Goal: Task Accomplishment & Management: Manage account settings

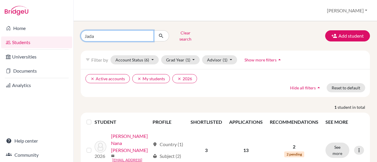
click at [99, 35] on input "Jada" at bounding box center [117, 35] width 73 height 11
type input "J"
type input "david"
click button "submit" at bounding box center [161, 35] width 16 height 11
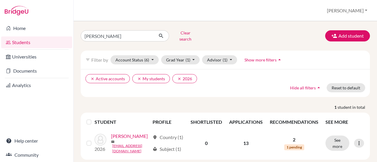
scroll to position [17, 0]
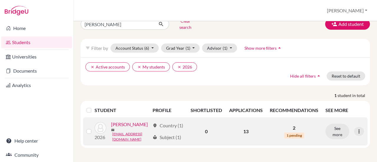
click at [111, 128] on link "[PERSON_NAME]" at bounding box center [129, 124] width 37 height 7
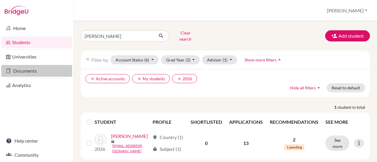
click at [23, 69] on link "Documents" at bounding box center [36, 71] width 71 height 12
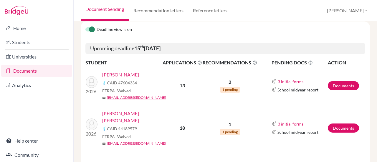
scroll to position [59, 0]
click at [342, 83] on link "Documents" at bounding box center [343, 85] width 31 height 9
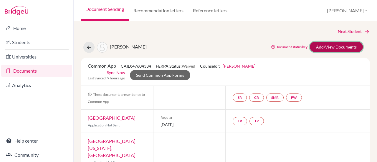
click at [334, 48] on link "Add/View Documents" at bounding box center [336, 47] width 53 height 10
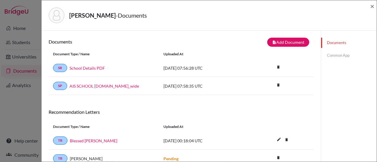
click at [332, 54] on link "Common App" at bounding box center [349, 55] width 56 height 10
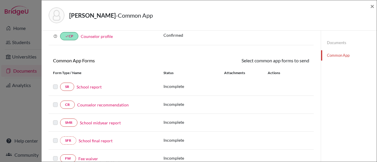
scroll to position [76, 0]
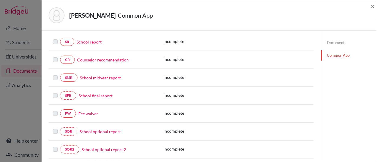
click at [83, 112] on link "Fee waiver" at bounding box center [88, 114] width 20 height 6
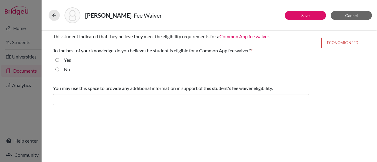
click at [56, 60] on input "Yes" at bounding box center [57, 60] width 4 height 7
radio input "true"
click at [302, 14] on link "Save" at bounding box center [305, 15] width 8 height 5
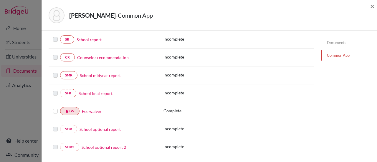
scroll to position [78, 0]
click at [54, 112] on div at bounding box center [56, 111] width 7 height 7
click at [56, 108] on label at bounding box center [55, 108] width 5 height 0
click at [0, 0] on input "checkbox" at bounding box center [0, 0] width 0 height 0
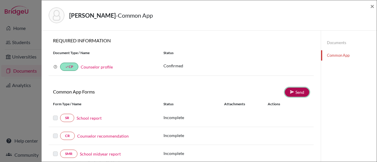
click at [294, 90] on link "Send" at bounding box center [297, 92] width 24 height 9
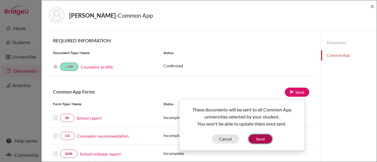
click at [256, 138] on button "Send" at bounding box center [261, 139] width 24 height 9
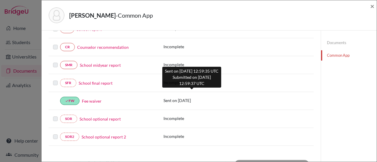
scroll to position [75, 0]
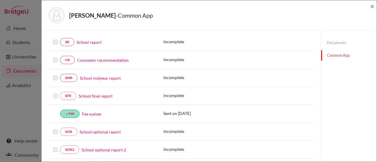
click at [94, 43] on link "School report" at bounding box center [89, 42] width 25 height 6
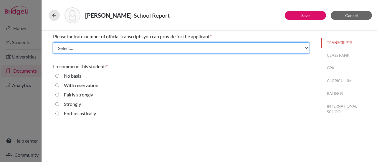
click at [87, 48] on select "Select... 1 2 3 4" at bounding box center [181, 47] width 256 height 11
select select "1"
click at [53, 42] on select "Select... 1 2 3 4" at bounding box center [181, 47] width 256 height 11
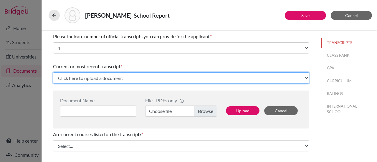
click at [204, 74] on select "Click here to upload a document Upload New File" at bounding box center [181, 77] width 256 height 11
select select "Upload New File"
click at [53, 72] on select "Click here to upload a document Upload New File" at bounding box center [181, 77] width 256 height 11
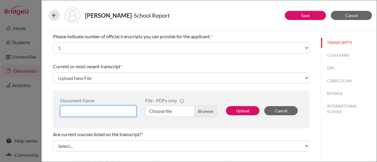
click at [95, 110] on input at bounding box center [98, 111] width 76 height 11
type input "H"
type input "Official High School Transcript"
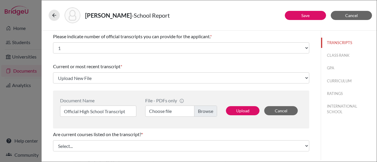
click at [171, 111] on label "Choose file" at bounding box center [181, 111] width 72 height 11
click at [171, 111] on input "Choose file" at bounding box center [181, 111] width 72 height 11
click at [164, 111] on label "Choose file" at bounding box center [181, 111] width 72 height 11
click at [164, 111] on input "Choose file" at bounding box center [181, 111] width 72 height 11
click at [242, 108] on button "Upload" at bounding box center [243, 110] width 34 height 9
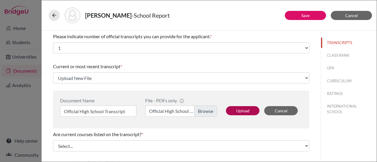
select select "685197"
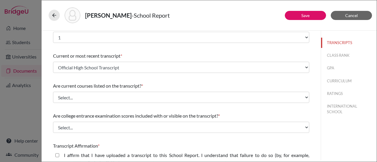
scroll to position [11, 0]
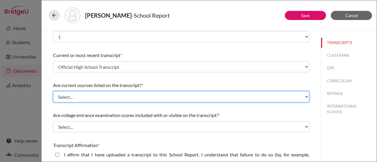
click at [90, 97] on select "Select... Yes No" at bounding box center [181, 96] width 256 height 11
select select "0"
click at [53, 91] on select "Select... Yes No" at bounding box center [181, 96] width 256 height 11
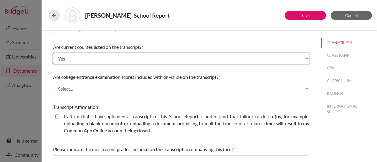
scroll to position [50, 0]
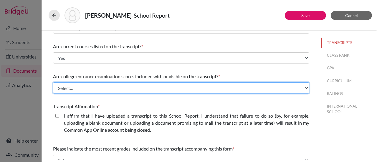
click at [82, 86] on select "Select... Yes No" at bounding box center [181, 87] width 256 height 11
select select "0"
click at [53, 82] on select "Select... Yes No" at bounding box center [181, 87] width 256 height 11
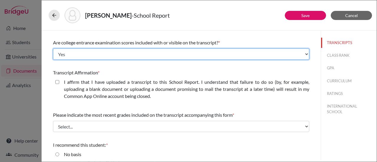
scroll to position [84, 0]
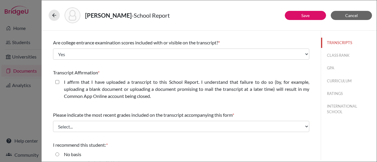
click at [57, 81] on closed\ "I affirm that I have uploaded a transcript to this School Report. I understand …" at bounding box center [57, 82] width 4 height 7
checkbox closed\ "true"
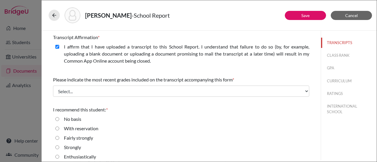
scroll to position [121, 0]
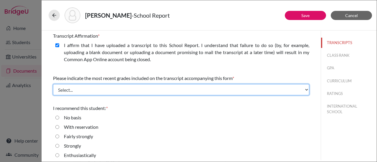
click at [99, 89] on select "Select... Final junior year grades 1st Quarter senior year grades 2nd Quarter/1…" at bounding box center [181, 89] width 256 height 11
click at [80, 89] on select "Select... Final junior year grades 1st Quarter senior year grades 2nd Quarter/1…" at bounding box center [181, 89] width 256 height 11
select select "1"
click at [53, 84] on select "Select... Final junior year grades 1st Quarter senior year grades 2nd Quarter/1…" at bounding box center [181, 89] width 256 height 11
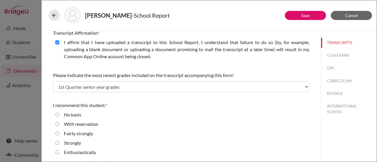
click at [57, 152] on input "Enthusiastically" at bounding box center [57, 152] width 4 height 7
radio input "true"
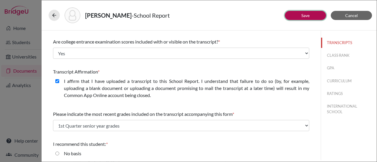
click at [305, 13] on link "Save" at bounding box center [305, 15] width 8 height 5
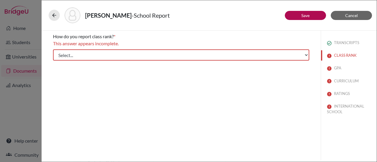
scroll to position [0, 0]
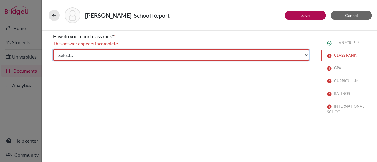
click at [244, 56] on select "Select... Exact Decile Quintile Quartile None" at bounding box center [181, 54] width 256 height 11
select select "5"
click at [53, 49] on select "Select... Exact Decile Quintile Quartile None" at bounding box center [181, 54] width 256 height 11
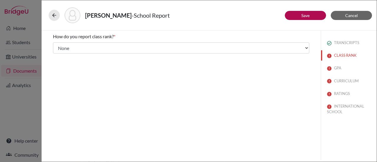
click at [238, 108] on div "How do you report class rank? * Select... Exact Decile Quintile Quartile None A…" at bounding box center [181, 96] width 279 height 130
click at [297, 17] on button "Save" at bounding box center [305, 15] width 41 height 9
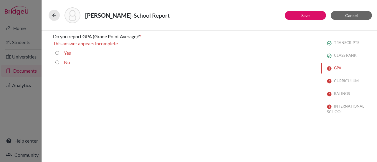
click at [65, 64] on label "No" at bounding box center [67, 62] width 6 height 7
click at [59, 64] on input "No" at bounding box center [57, 62] width 4 height 7
radio input "true"
click at [349, 83] on button "CURRICULUM" at bounding box center [349, 81] width 56 height 10
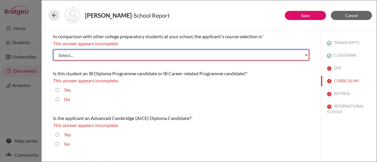
click at [99, 52] on select "Select... Less than demanding Average Demanding Very demanding Most demanding P…" at bounding box center [181, 54] width 256 height 11
select select "4"
click at [53, 49] on select "Select... Less than demanding Average Demanding Very demanding Most demanding P…" at bounding box center [181, 54] width 256 height 11
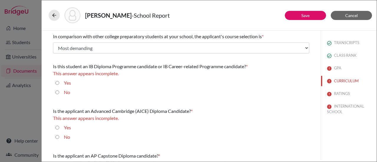
click at [60, 83] on div "Yes" at bounding box center [65, 84] width 12 height 9
click at [57, 80] on input "Yes" at bounding box center [57, 83] width 4 height 7
radio input "true"
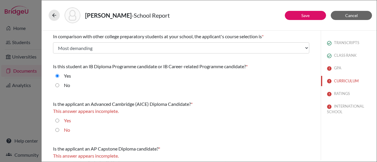
scroll to position [22, 0]
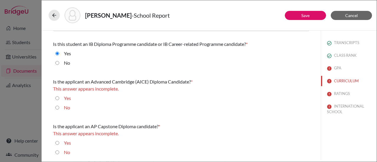
click at [58, 108] on input "No" at bounding box center [57, 107] width 4 height 7
radio input "true"
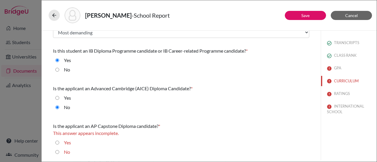
scroll to position [15, 0]
click at [56, 152] on input "No" at bounding box center [57, 152] width 4 height 7
radio input "true"
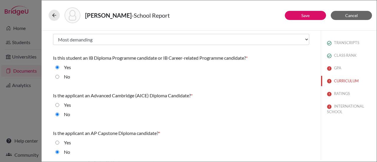
scroll to position [8, 0]
click at [330, 69] on button "GPA" at bounding box center [349, 68] width 56 height 10
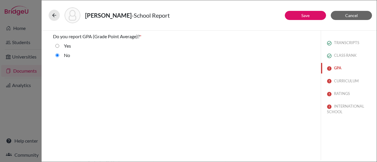
scroll to position [0, 0]
click at [334, 77] on button "CURRICULUM" at bounding box center [349, 81] width 56 height 10
select select "4"
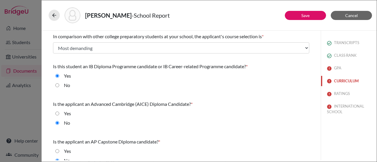
scroll to position [8, 0]
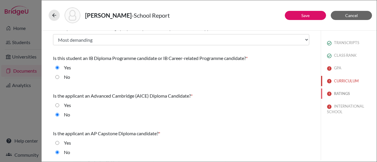
click at [330, 91] on button "RATINGS" at bounding box center [349, 94] width 56 height 10
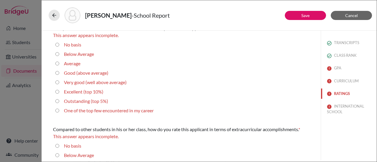
scroll to position [0, 0]
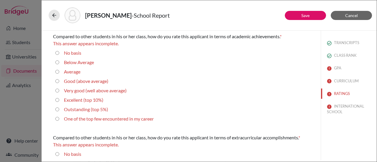
click at [70, 110] on label "Outstanding (top 5%)" at bounding box center [86, 109] width 44 height 7
click at [59, 110] on 5\%\) "Outstanding (top 5%)" at bounding box center [57, 109] width 4 height 7
radio 5\%\) "true"
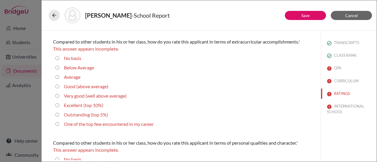
scroll to position [88, 0]
click at [56, 114] on 5\%\) "Outstanding (top 5%)" at bounding box center [57, 115] width 4 height 7
radio 5\%\) "true"
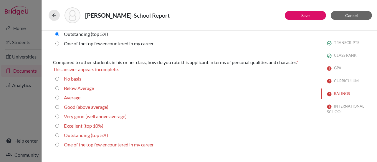
scroll to position [163, 0]
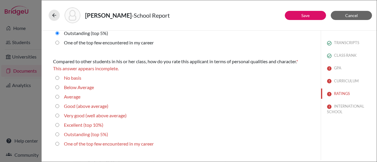
click at [65, 125] on label "Excellent (top 10%)" at bounding box center [83, 125] width 39 height 7
click at [59, 125] on 10\%\) "Excellent (top 10%)" at bounding box center [57, 125] width 4 height 7
radio 10\%\) "true"
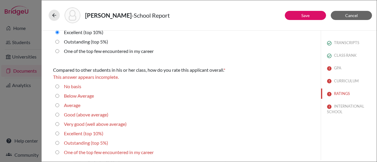
scroll to position [249, 0]
click at [71, 133] on label "Excellent (top 10%)" at bounding box center [83, 133] width 39 height 7
click at [59, 133] on 10\%\) "Excellent (top 10%)" at bounding box center [57, 133] width 4 height 7
radio 10\%\) "true"
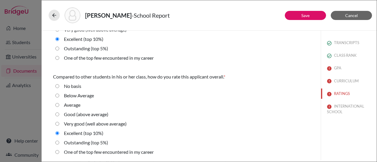
scroll to position [242, 0]
click at [68, 141] on label "Outstanding (top 5%)" at bounding box center [86, 143] width 44 height 7
click at [59, 141] on 5\%\) "Outstanding (top 5%)" at bounding box center [57, 143] width 4 height 7
radio 5\%\) "true"
click at [336, 109] on button "INTERNATIONAL SCHOOL" at bounding box center [349, 109] width 56 height 16
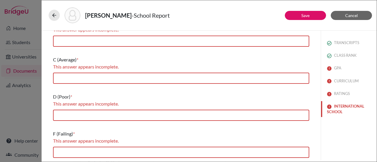
scroll to position [0, 0]
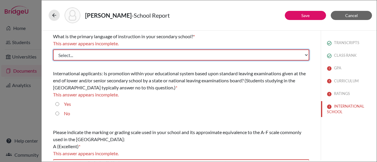
click at [123, 54] on select "Select... Albanian Arabic Armenian Assamese Azerbaijani Belarusian Bengali Bulg…" at bounding box center [181, 54] width 256 height 11
select select "14"
click at [53, 49] on select "Select... Albanian Arabic Armenian Assamese Azerbaijani Belarusian Bengali Bulg…" at bounding box center [181, 54] width 256 height 11
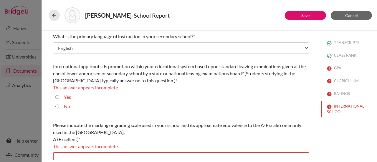
click at [56, 97] on input "Yes" at bounding box center [57, 97] width 4 height 7
radio input "true"
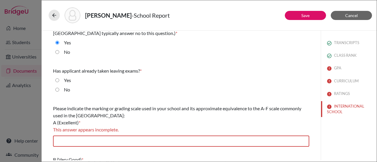
scroll to position [48, 0]
click at [57, 89] on input "No" at bounding box center [57, 89] width 4 height 7
radio input "true"
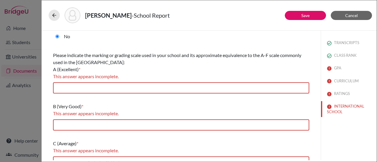
scroll to position [117, 0]
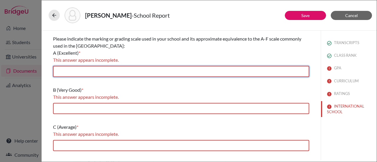
click at [76, 69] on input "text" at bounding box center [181, 71] width 256 height 11
type input "7"
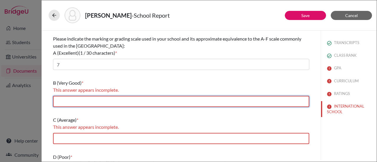
click at [67, 104] on input "text" at bounding box center [181, 101] width 256 height 11
type input "5-6"
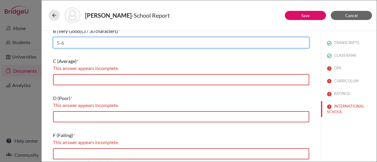
scroll to position [170, 0]
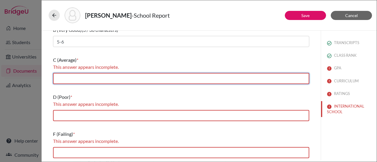
click at [82, 79] on input "text" at bounding box center [181, 78] width 256 height 11
type input "4"
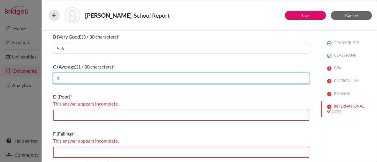
scroll to position [163, 0]
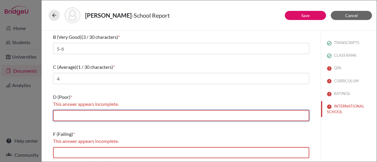
click at [72, 119] on input "text" at bounding box center [181, 115] width 256 height 11
type input "2-3"
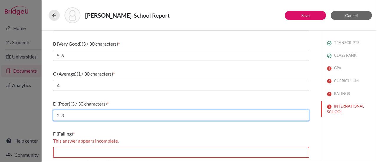
scroll to position [156, 0]
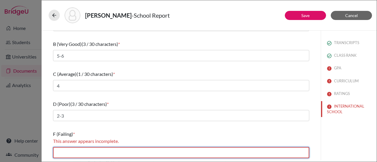
click at [79, 151] on input "text" at bounding box center [181, 152] width 256 height 11
type input "1"
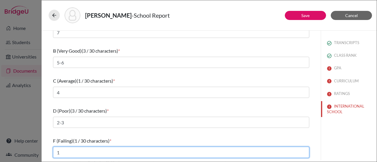
scroll to position [149, 0]
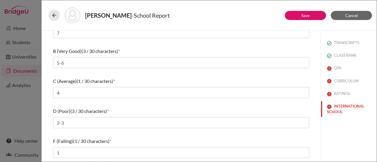
click at [333, 107] on button "INTERNATIONAL SCHOOL" at bounding box center [349, 109] width 56 height 16
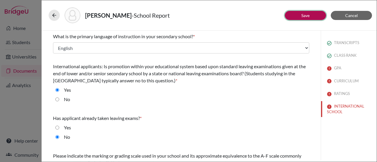
click at [295, 15] on button "Save" at bounding box center [305, 15] width 41 height 9
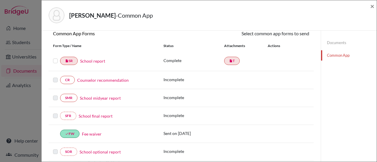
scroll to position [59, 0]
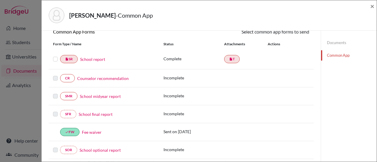
click at [93, 59] on link "School report" at bounding box center [92, 59] width 25 height 6
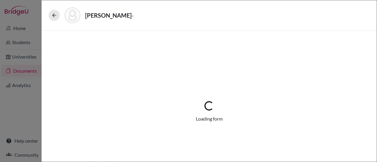
select select "1"
select select "685197"
select select "0"
select select "1"
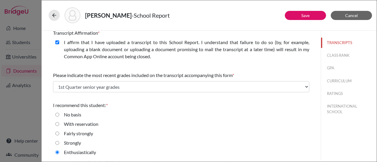
scroll to position [124, 0]
click at [332, 55] on button "CLASS RANK" at bounding box center [349, 55] width 56 height 10
select select "5"
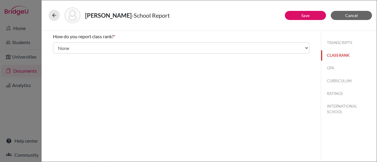
scroll to position [0, 0]
click at [332, 70] on button "GPA" at bounding box center [349, 68] width 56 height 10
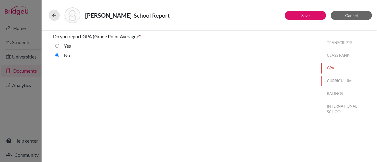
click at [333, 83] on button "CURRICULUM" at bounding box center [349, 81] width 56 height 10
select select "4"
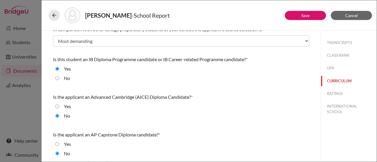
scroll to position [8, 0]
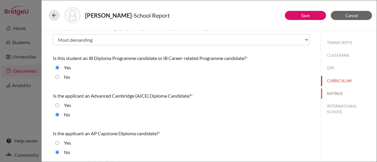
click at [326, 92] on button "RATINGS" at bounding box center [349, 94] width 56 height 10
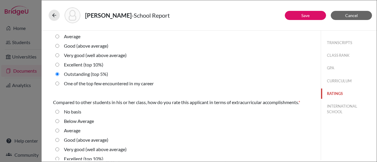
scroll to position [0, 0]
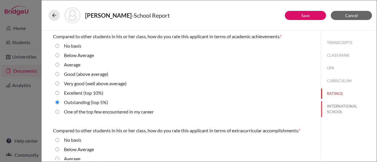
click at [330, 111] on button "INTERNATIONAL SCHOOL" at bounding box center [349, 109] width 56 height 16
radio basis "true"
radio Average "true"
select select "14"
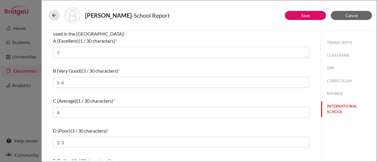
scroll to position [131, 0]
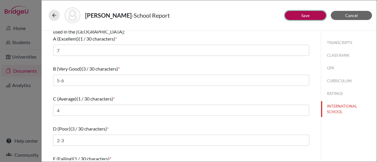
click at [303, 13] on link "Save" at bounding box center [305, 15] width 8 height 5
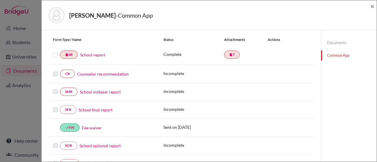
scroll to position [65, 0]
click at [229, 52] on link "insert_drive_file T" at bounding box center [232, 54] width 16 height 8
click at [229, 53] on icon "insert_drive_file" at bounding box center [231, 54] width 4 height 4
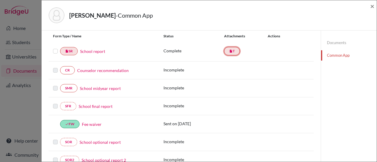
scroll to position [67, 0]
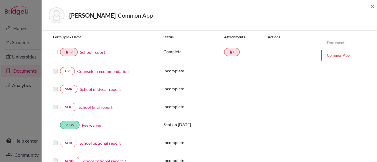
click at [88, 52] on link "School report" at bounding box center [92, 52] width 25 height 6
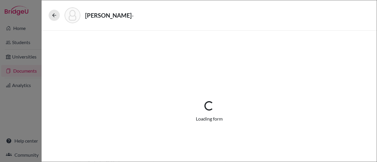
select select "1"
select select "685197"
select select "0"
select select "1"
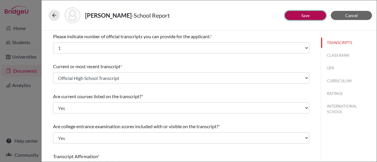
click at [308, 11] on button "Save" at bounding box center [305, 15] width 41 height 9
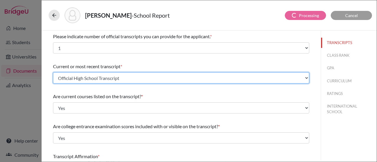
click at [137, 76] on select "Select existing document or upload a new one Official High School Transcript Up…" at bounding box center [181, 77] width 256 height 11
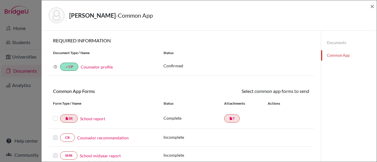
scroll to position [48, 0]
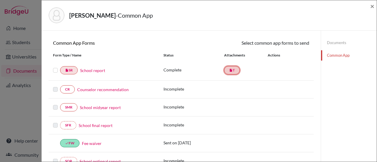
click at [230, 69] on icon "insert_drive_file" at bounding box center [231, 71] width 4 height 4
click at [54, 67] on label at bounding box center [55, 67] width 5 height 0
click at [0, 0] on input "checkbox" at bounding box center [0, 0] width 0 height 0
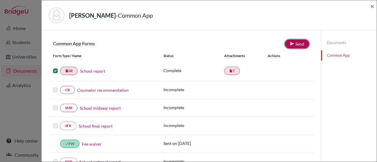
click at [294, 43] on link "Send" at bounding box center [297, 43] width 24 height 9
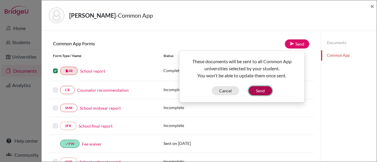
click at [254, 89] on button "Send" at bounding box center [261, 90] width 24 height 9
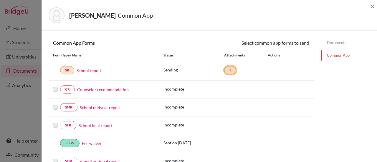
click at [227, 68] on link "T" at bounding box center [230, 70] width 12 height 8
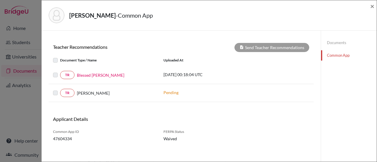
scroll to position [219, 0]
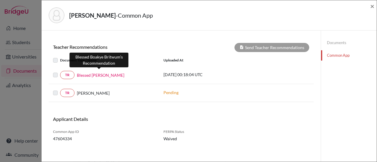
click at [98, 72] on link "Blessed Boakye Britwum" at bounding box center [100, 75] width 47 height 6
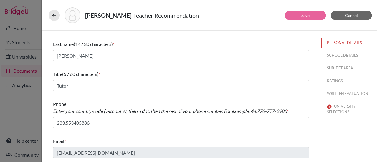
scroll to position [22, 0]
drag, startPoint x: 111, startPoint y: 93, endPoint x: 329, endPoint y: 55, distance: 221.6
click at [329, 55] on button "SCHOOL DETAILS" at bounding box center [349, 55] width 56 height 10
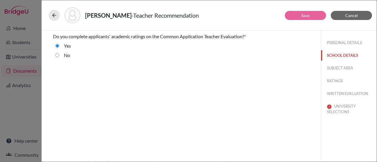
scroll to position [0, 0]
click at [341, 65] on button "SUBJECT AREA" at bounding box center [349, 68] width 56 height 10
select select "6"
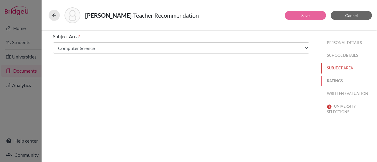
click at [340, 77] on button "RATINGS" at bounding box center [349, 81] width 56 height 10
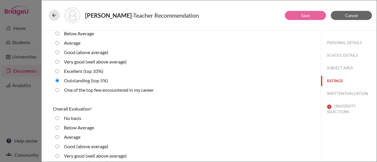
scroll to position [1373, 0]
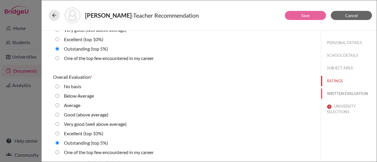
click at [336, 95] on button "WRITTEN EVALUATION" at bounding box center [349, 94] width 56 height 10
radio input "true"
radio average\) "true"
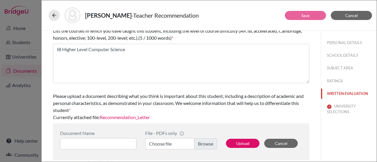
scroll to position [210, 0]
click at [120, 117] on link "Recommendation_Letter" at bounding box center [125, 117] width 50 height 6
click at [333, 109] on button "UNIVERSITY SELECTIONS" at bounding box center [349, 109] width 56 height 16
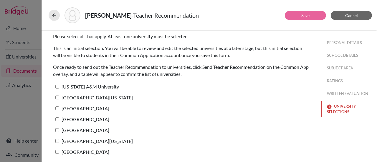
scroll to position [54, 0]
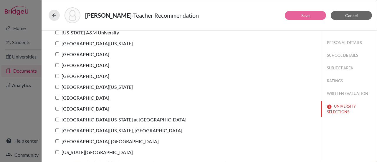
click at [85, 34] on label "Texas A&M University" at bounding box center [86, 32] width 66 height 9
click at [59, 34] on input "Texas A&M University" at bounding box center [57, 33] width 4 height 4
checkbox input "true"
click at [84, 40] on label "University of Texas at Austin" at bounding box center [93, 43] width 80 height 9
click at [59, 42] on input "University of Texas at Austin" at bounding box center [57, 44] width 4 height 4
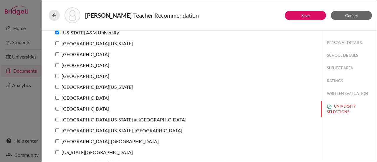
checkbox input "true"
click at [81, 53] on label "Columbia University" at bounding box center [81, 54] width 56 height 9
click at [59, 53] on input "Columbia University" at bounding box center [57, 54] width 4 height 4
checkbox input "true"
click at [79, 64] on label "Rice University" at bounding box center [81, 65] width 56 height 9
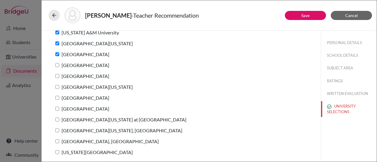
click at [59, 64] on input "Rice University" at bounding box center [57, 65] width 4 height 4
checkbox input "true"
click at [77, 77] on label "Duke University" at bounding box center [81, 76] width 56 height 9
click at [59, 77] on input "Duke University" at bounding box center [57, 76] width 4 height 4
checkbox input "true"
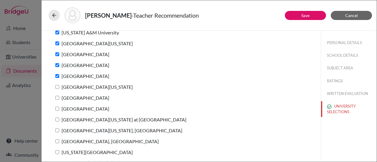
click at [76, 83] on label "University of Southern California" at bounding box center [93, 87] width 80 height 9
click at [59, 85] on input "University of Southern California" at bounding box center [57, 87] width 4 height 4
checkbox input "true"
click at [75, 99] on label "Northwestern University" at bounding box center [81, 98] width 56 height 9
click at [59, 99] on input "Northwestern University" at bounding box center [57, 98] width 4 height 4
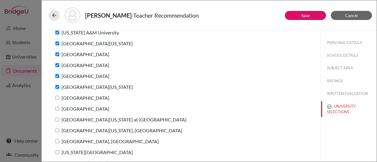
checkbox input "true"
click at [74, 108] on label "Baylor University" at bounding box center [81, 109] width 56 height 9
click at [59, 108] on input "Baylor University" at bounding box center [57, 109] width 4 height 4
checkbox input "true"
click at [72, 120] on label "University of Texas at Dallas" at bounding box center [119, 119] width 133 height 9
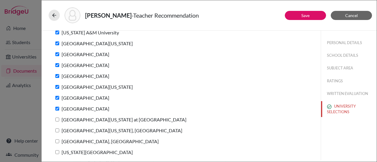
click at [59, 120] on input "University of Texas at Dallas" at bounding box center [57, 120] width 4 height 4
checkbox input "true"
click at [71, 127] on label "University of Massachusetts, Amherst" at bounding box center [117, 130] width 129 height 9
click at [59, 129] on input "University of Massachusetts, Amherst" at bounding box center [57, 131] width 4 height 4
checkbox input "true"
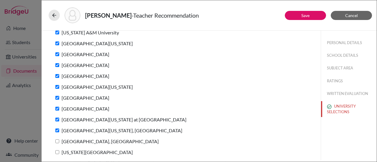
scroll to position [66, 0]
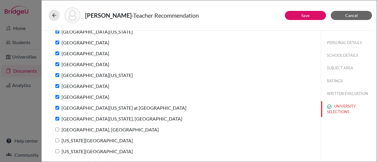
click at [72, 129] on label "Purdue University, West Lafayette" at bounding box center [106, 129] width 106 height 9
click at [59, 129] on input "Purdue University, West Lafayette" at bounding box center [57, 130] width 4 height 4
checkbox input "true"
click at [70, 141] on label "Georgia Institute of Technology" at bounding box center [93, 140] width 80 height 9
click at [59, 141] on input "Georgia Institute of Technology" at bounding box center [57, 141] width 4 height 4
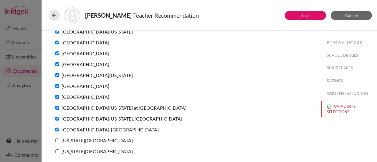
checkbox input "true"
click at [71, 153] on label "Texas Tech University" at bounding box center [93, 151] width 80 height 9
click at [59, 153] on input "Texas Tech University" at bounding box center [57, 152] width 4 height 4
checkbox input "true"
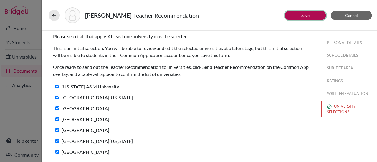
click at [303, 17] on link "Save" at bounding box center [305, 15] width 8 height 5
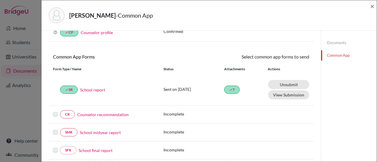
scroll to position [35, 0]
click at [285, 95] on button "View Submission" at bounding box center [288, 94] width 41 height 9
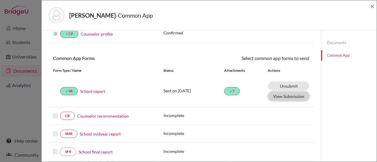
scroll to position [0, 0]
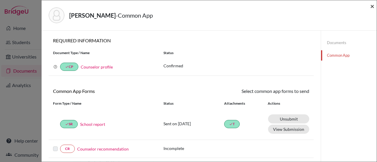
click at [372, 5] on span "×" at bounding box center [372, 6] width 4 height 9
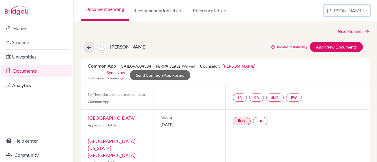
click at [361, 9] on button "Emil" at bounding box center [347, 10] width 46 height 11
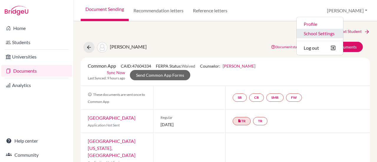
click at [340, 34] on link "School Settings" at bounding box center [320, 33] width 47 height 9
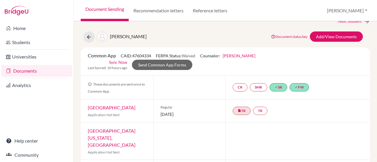
scroll to position [37, 0]
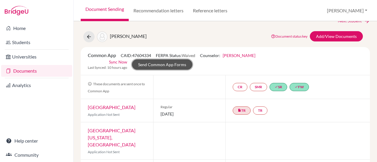
click at [158, 67] on link "Send Common App Forms" at bounding box center [162, 64] width 60 height 10
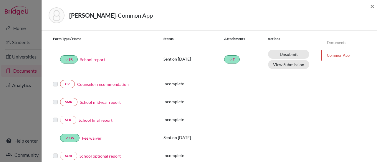
scroll to position [65, 0]
click at [283, 65] on button "View Submission" at bounding box center [288, 63] width 41 height 9
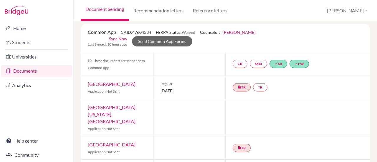
scroll to position [62, 0]
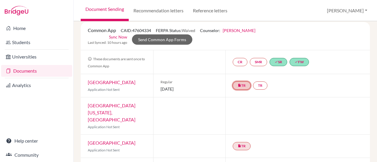
click at [239, 85] on link "insert_drive_file TR" at bounding box center [242, 86] width 18 height 8
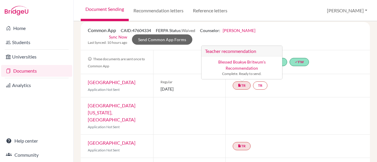
click at [323, 87] on div "insert_drive_file TR Teacher recommendation Blessed Boakye Britwum’s Recommenda…" at bounding box center [297, 85] width 145 height 23
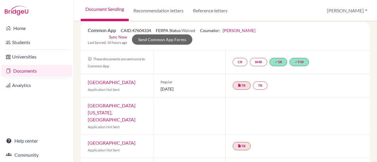
scroll to position [0, 0]
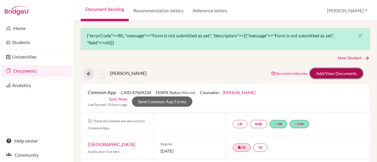
click at [336, 70] on link "Add/View Documents" at bounding box center [336, 73] width 53 height 10
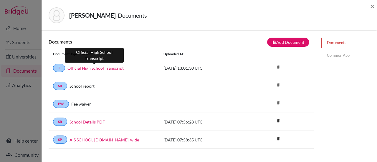
click at [94, 68] on link "Official High School Transcript" at bounding box center [95, 68] width 56 height 6
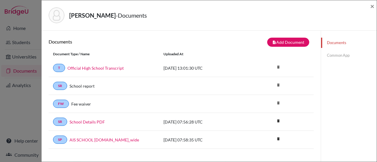
click at [328, 54] on link "Common App" at bounding box center [349, 55] width 56 height 10
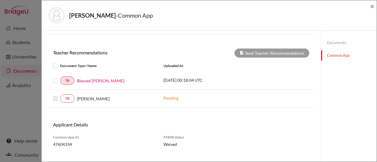
scroll to position [217, 0]
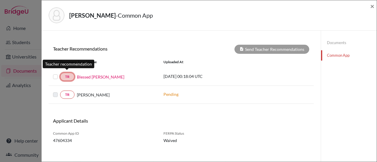
click at [67, 73] on link "TR" at bounding box center [67, 77] width 14 height 8
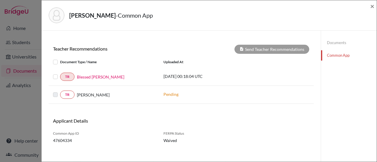
click at [60, 73] on label at bounding box center [60, 73] width 0 height 0
click at [0, 0] on input "checkbox" at bounding box center [0, 0] width 0 height 0
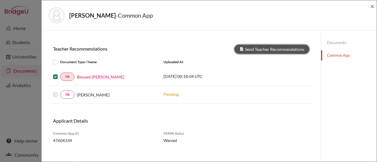
click at [279, 45] on button "Send Teacher Recommendations" at bounding box center [271, 49] width 75 height 9
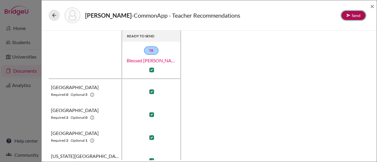
click at [348, 15] on icon at bounding box center [348, 15] width 4 height 4
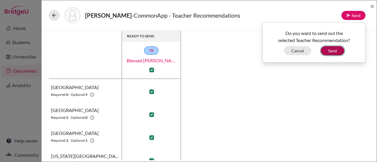
click at [328, 51] on button "Send" at bounding box center [333, 50] width 24 height 9
checkbox input "false"
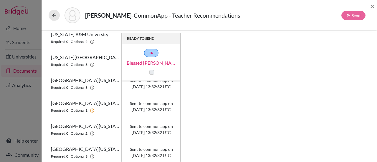
scroll to position [217, 0]
click at [373, 5] on span "×" at bounding box center [372, 6] width 4 height 9
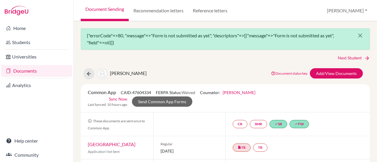
click at [357, 36] on icon "close" at bounding box center [360, 35] width 7 height 7
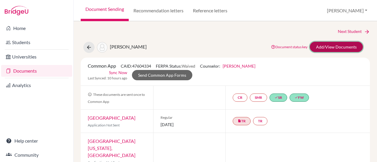
click at [328, 47] on link "Add/View Documents" at bounding box center [336, 47] width 53 height 10
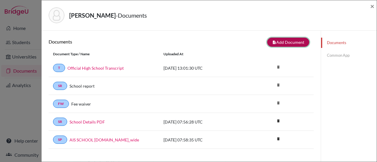
click at [280, 42] on button "note_add Add Document" at bounding box center [288, 42] width 42 height 9
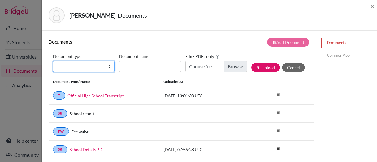
click at [99, 65] on select "Change explanation for Common App reports Counselor recommendation Internationa…" at bounding box center [84, 66] width 62 height 11
select select "2"
click at [53, 61] on select "Change explanation for Common App reports Counselor recommendation Internationa…" at bounding box center [84, 66] width 62 height 11
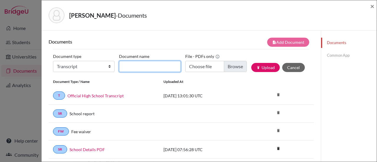
click at [131, 67] on input "Document name" at bounding box center [150, 66] width 62 height 11
click at [132, 67] on input "Final High School Transcript" at bounding box center [150, 66] width 62 height 11
type input "High School Transcript"
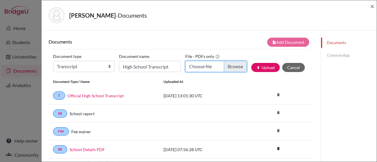
click at [206, 67] on input "Choose file" at bounding box center [216, 66] width 62 height 11
type input "C:\fakepath\Official High School Transcript - Association International School …"
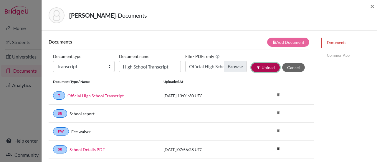
click at [267, 69] on button "publish Upload" at bounding box center [265, 67] width 29 height 9
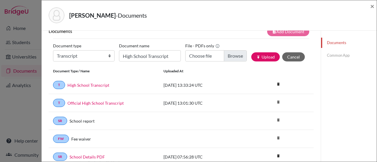
scroll to position [4, 0]
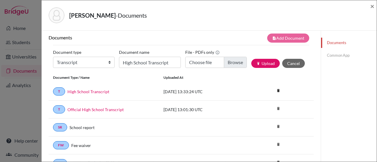
click at [328, 57] on link "Common App" at bounding box center [349, 55] width 56 height 10
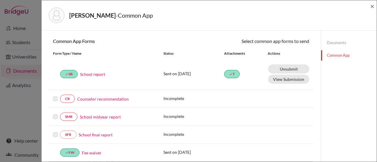
scroll to position [44, 0]
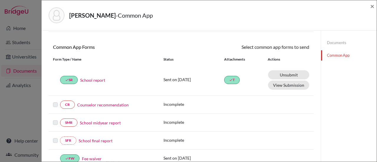
click at [117, 104] on link "Counselor recommendation" at bounding box center [103, 105] width 52 height 6
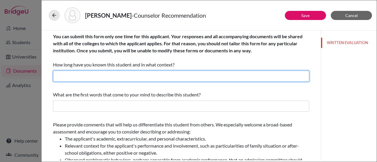
click at [111, 76] on input "text" at bounding box center [181, 76] width 256 height 11
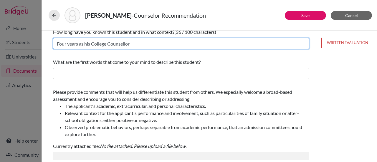
scroll to position [33, 0]
type input "Four years as his College Counsellor"
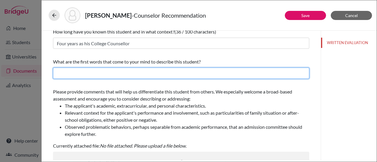
click at [108, 71] on input "text" at bounding box center [181, 73] width 256 height 11
paste input "David has developed himself into a polymath, a creative problem solver, an emot…"
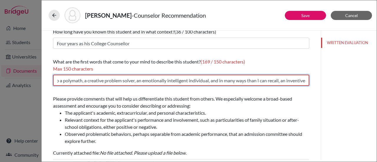
scroll to position [0, 0]
click at [125, 81] on input "David has developed himself into a polymath, a creative problem solver, an emot…" at bounding box center [181, 80] width 256 height 11
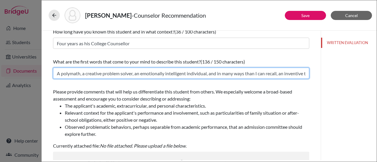
click at [282, 75] on input "A polymath, a creative problem solver, an emotionally intelligent individual, a…" at bounding box center [181, 73] width 256 height 11
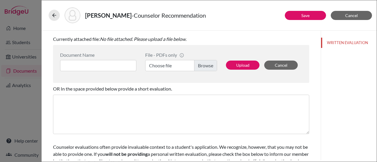
scroll to position [141, 0]
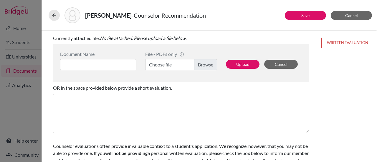
type input "A polymath, a creative problem solver, an emotionally intelligent individual, a…"
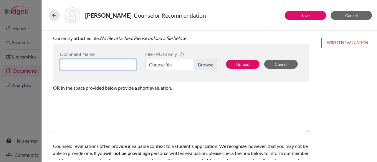
click at [98, 62] on input at bounding box center [98, 64] width 76 height 11
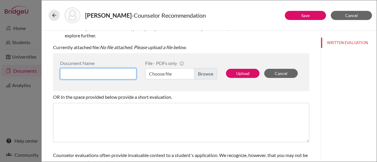
scroll to position [134, 0]
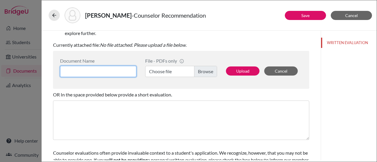
click at [108, 71] on input at bounding box center [98, 71] width 76 height 11
type input "Counsellor Recommendation Letter"
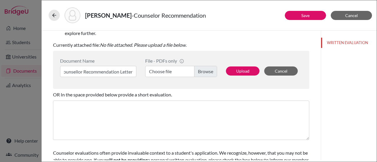
scroll to position [0, 0]
click at [161, 70] on label "Choose file" at bounding box center [181, 71] width 72 height 11
click at [161, 70] on input "Choose file" at bounding box center [181, 71] width 72 height 11
click at [243, 70] on button "Upload" at bounding box center [243, 71] width 34 height 9
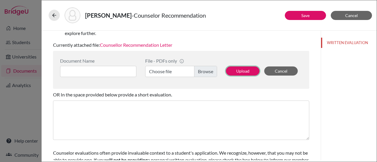
scroll to position [165, 0]
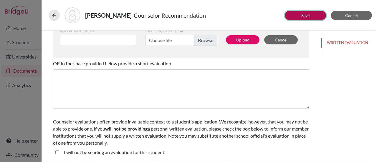
click at [313, 16] on button "Save" at bounding box center [305, 15] width 41 height 9
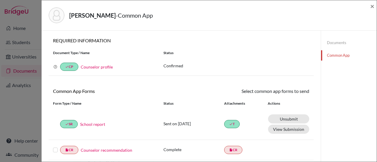
click at [332, 40] on link "Documents" at bounding box center [349, 43] width 56 height 10
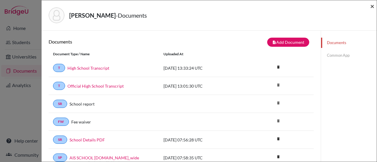
click at [374, 5] on span "×" at bounding box center [372, 6] width 4 height 9
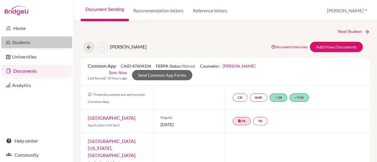
click at [28, 42] on link "Students" at bounding box center [36, 43] width 71 height 12
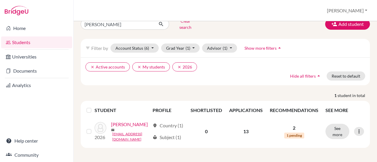
scroll to position [16, 0]
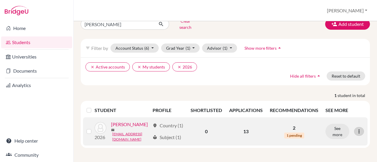
click at [356, 129] on icon at bounding box center [359, 132] width 6 height 6
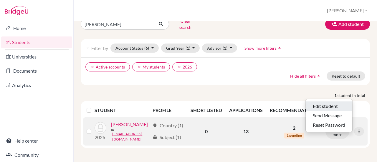
click at [329, 102] on button "Edit student" at bounding box center [329, 106] width 47 height 9
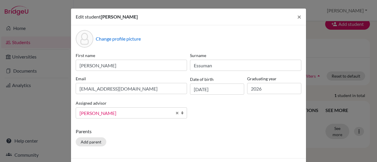
scroll to position [23, 0]
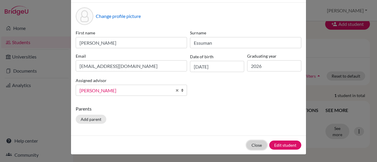
click at [259, 145] on button "Close" at bounding box center [257, 145] width 20 height 9
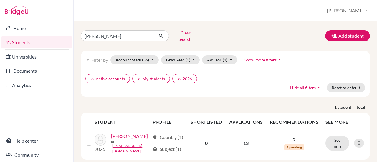
scroll to position [17, 0]
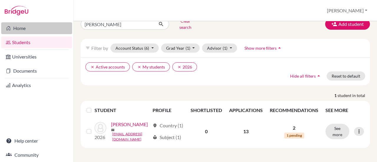
click at [24, 27] on link "Home" at bounding box center [36, 28] width 71 height 12
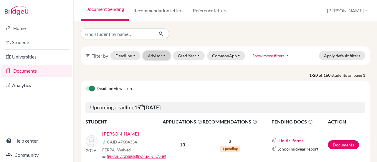
click at [160, 57] on button "Advisor" at bounding box center [157, 55] width 28 height 9
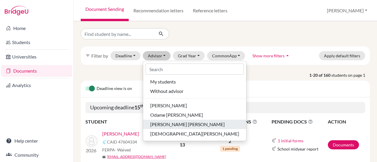
click at [160, 124] on span "[PERSON_NAME] [PERSON_NAME]" at bounding box center [187, 124] width 75 height 7
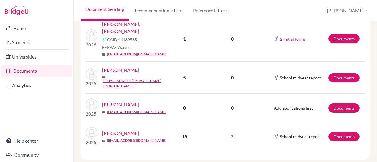
scroll to position [792, 0]
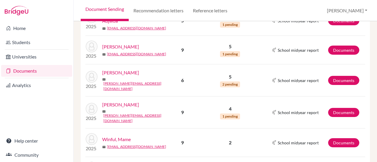
scroll to position [330, 0]
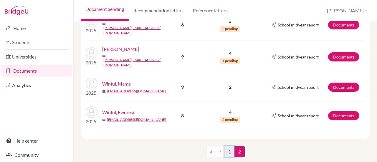
click at [228, 146] on link "1" at bounding box center [229, 151] width 10 height 11
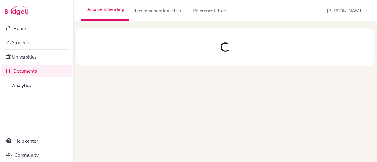
scroll to position [0, 0]
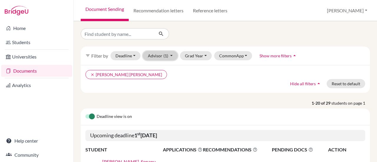
click at [154, 55] on button "Advisor (1)" at bounding box center [160, 55] width 35 height 9
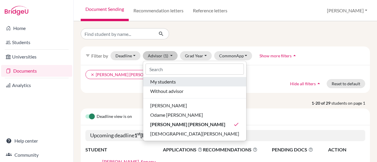
click at [161, 81] on span "My students" at bounding box center [163, 81] width 26 height 7
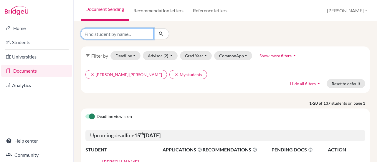
click at [123, 33] on input "Find student by name..." at bounding box center [117, 33] width 73 height 11
type input "Senanu"
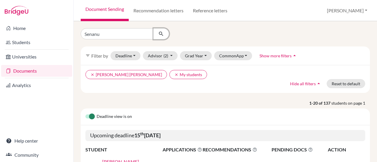
click at [160, 39] on button "submit" at bounding box center [161, 33] width 16 height 11
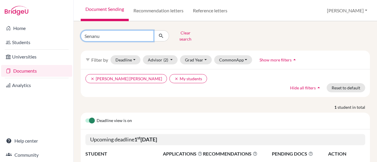
click at [114, 35] on input "Senanu" at bounding box center [117, 35] width 73 height 11
type input "S"
type input "Emy"
click at [159, 33] on icon "submit" at bounding box center [161, 36] width 6 height 6
click at [100, 35] on input "Emy" at bounding box center [117, 35] width 73 height 11
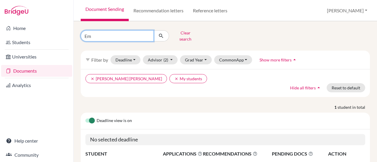
type input "E"
type input "[PERSON_NAME]"
click button "submit" at bounding box center [161, 35] width 16 height 11
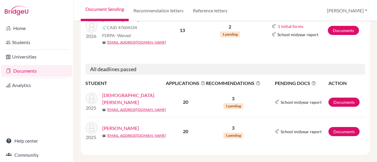
scroll to position [94, 0]
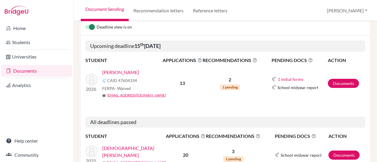
click at [126, 69] on link "[PERSON_NAME]" at bounding box center [120, 72] width 37 height 7
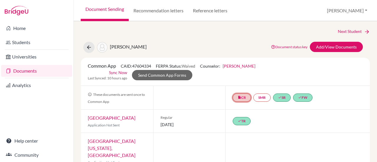
click at [239, 96] on link "insert_drive_file CR" at bounding box center [242, 98] width 18 height 8
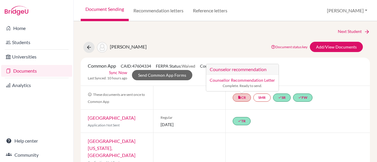
click at [237, 80] on link "Counsellor Recommendation Letter" at bounding box center [242, 80] width 65 height 5
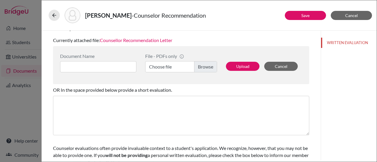
scroll to position [139, 0]
click at [157, 40] on link "Counsellor Recommendation Letter" at bounding box center [136, 40] width 72 height 6
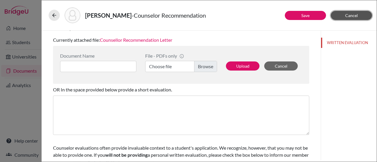
click at [351, 14] on span "Cancel" at bounding box center [351, 15] width 13 height 5
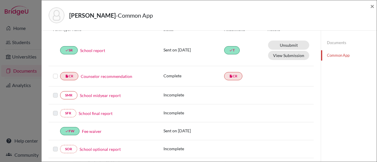
scroll to position [74, 0]
click at [114, 77] on link "Counselor recommendation" at bounding box center [107, 76] width 52 height 6
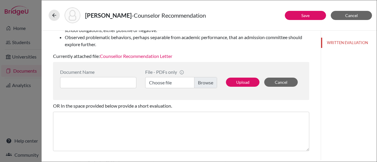
scroll to position [123, 0]
click at [150, 56] on link "Counsellor Recommendation Letter" at bounding box center [136, 57] width 72 height 6
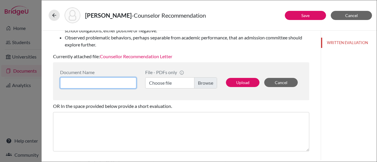
click at [97, 81] on input at bounding box center [98, 82] width 76 height 11
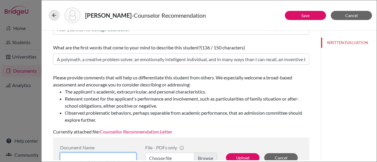
scroll to position [61, 0]
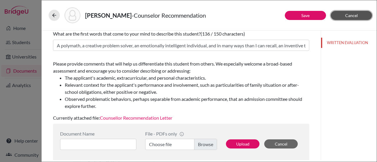
click at [340, 14] on button "Cancel" at bounding box center [351, 15] width 41 height 9
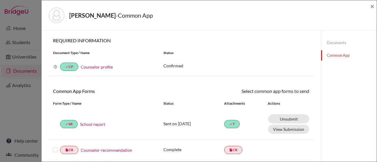
click at [330, 44] on link "Documents" at bounding box center [349, 43] width 56 height 10
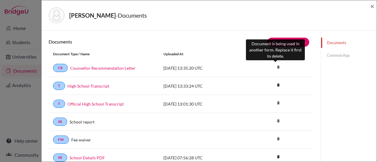
click at [275, 66] on icon "delete" at bounding box center [278, 67] width 9 height 9
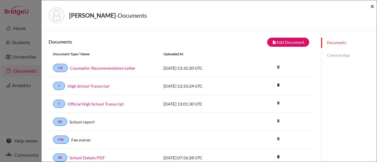
click at [373, 6] on span "×" at bounding box center [372, 6] width 4 height 9
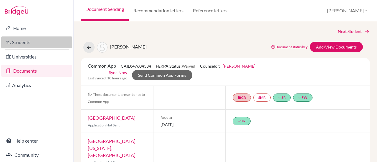
click at [22, 37] on link "Students" at bounding box center [36, 43] width 71 height 12
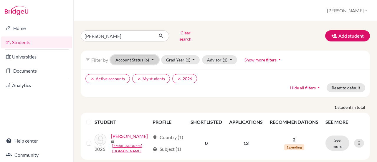
click at [135, 56] on button "Account Status (6)" at bounding box center [134, 59] width 48 height 9
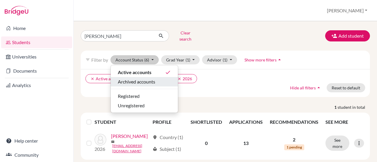
click at [141, 78] on span "Archived accounts" at bounding box center [136, 81] width 37 height 7
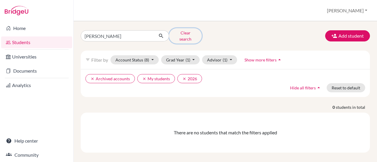
click at [189, 32] on button "Clear search" at bounding box center [185, 35] width 33 height 15
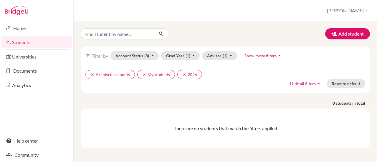
click at [278, 55] on icon "arrow_drop_up" at bounding box center [280, 56] width 6 height 6
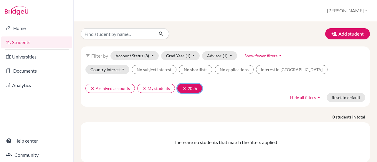
click at [182, 88] on icon "clear" at bounding box center [184, 89] width 4 height 4
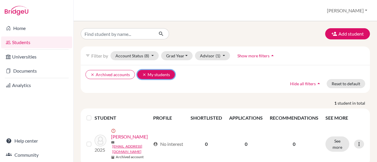
click at [145, 74] on icon "clear" at bounding box center [144, 75] width 4 height 4
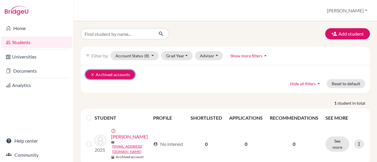
click at [89, 74] on button "clear Archived accounts" at bounding box center [109, 74] width 49 height 9
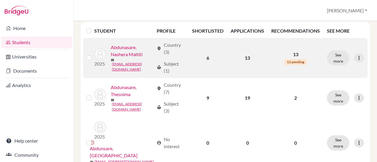
scroll to position [59, 0]
click at [350, 60] on div "See more Edit student Send Message Reset Password" at bounding box center [345, 58] width 37 height 15
click at [356, 59] on icon at bounding box center [359, 58] width 6 height 6
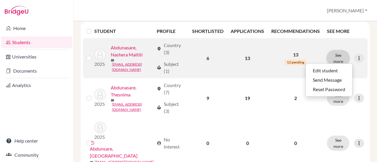
click at [334, 61] on button "See more" at bounding box center [338, 58] width 22 height 15
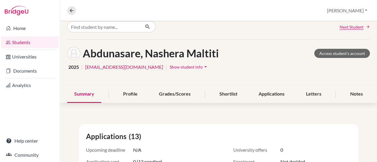
scroll to position [5, 0]
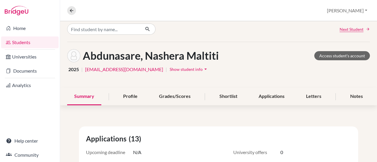
click at [203, 68] on icon "arrow_drop_down" at bounding box center [206, 69] width 6 height 6
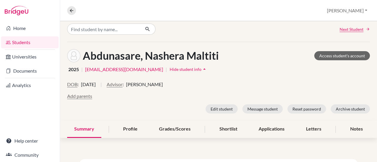
click at [22, 44] on link "Students" at bounding box center [29, 43] width 57 height 12
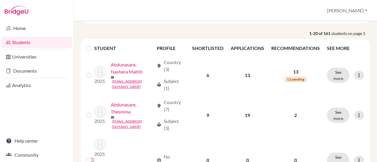
scroll to position [57, 0]
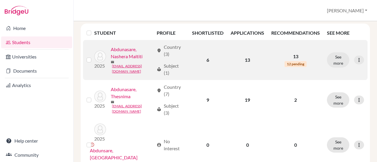
click at [94, 57] on label at bounding box center [94, 57] width 0 height 0
click at [0, 0] on input "checkbox" at bounding box center [0, 0] width 0 height 0
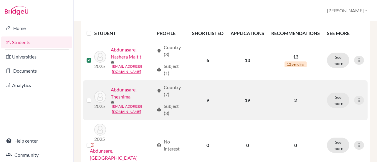
click at [94, 97] on label at bounding box center [94, 97] width 0 height 0
click at [0, 0] on input "checkbox" at bounding box center [0, 0] width 0 height 0
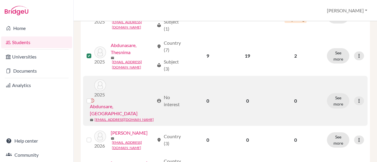
click at [94, 97] on label at bounding box center [94, 97] width 0 height 0
click at [0, 0] on input "checkbox" at bounding box center [0, 0] width 0 height 0
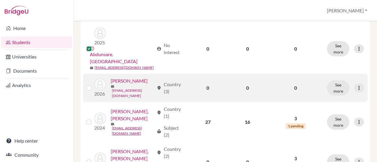
scroll to position [172, 0]
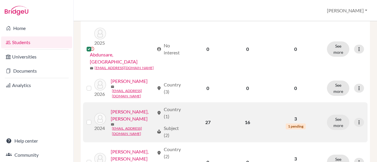
click at [94, 119] on label at bounding box center [94, 119] width 0 height 0
click at [0, 0] on input "checkbox" at bounding box center [0, 0] width 0 height 0
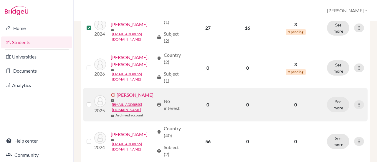
scroll to position [267, 0]
click at [94, 101] on label at bounding box center [94, 101] width 0 height 0
click at [0, 0] on input "checkbox" at bounding box center [0, 0] width 0 height 0
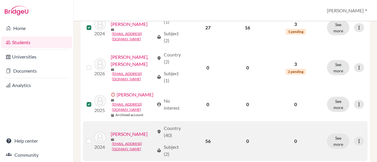
scroll to position [293, 0]
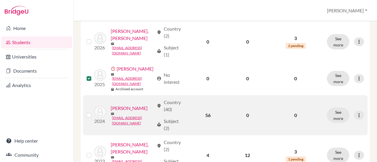
click at [94, 112] on label at bounding box center [94, 112] width 0 height 0
click at [0, 0] on input "checkbox" at bounding box center [0, 0] width 0 height 0
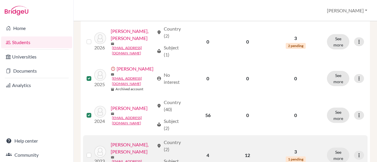
click at [94, 152] on label at bounding box center [94, 152] width 0 height 0
click at [0, 0] on input "checkbox" at bounding box center [0, 0] width 0 height 0
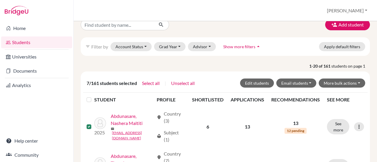
scroll to position [0, 0]
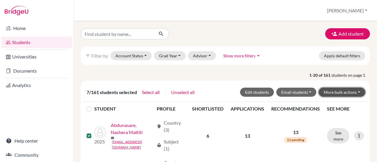
drag, startPoint x: 342, startPoint y: 90, endPoint x: 351, endPoint y: 90, distance: 9.4
click at [351, 90] on button "More bulk actions" at bounding box center [342, 92] width 47 height 9
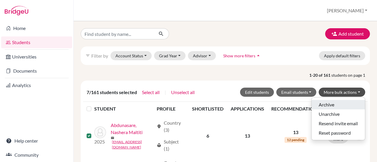
click at [321, 103] on button "Archive" at bounding box center [338, 104] width 53 height 9
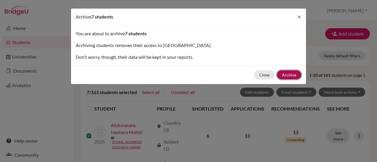
click at [291, 72] on button "Archive" at bounding box center [289, 74] width 24 height 9
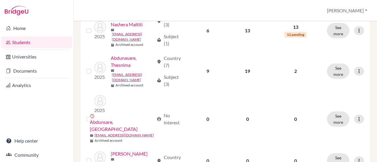
scroll to position [86, 0]
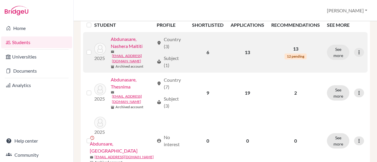
click at [94, 49] on label at bounding box center [94, 49] width 0 height 0
click at [0, 0] on input "checkbox" at bounding box center [0, 0] width 0 height 0
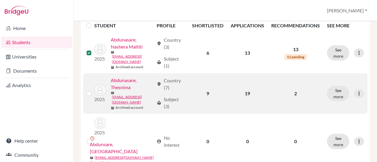
click at [90, 94] on div at bounding box center [90, 93] width 7 height 7
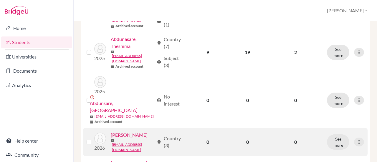
scroll to position [145, 0]
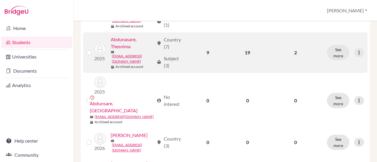
click at [94, 49] on label at bounding box center [94, 49] width 0 height 0
click at [0, 0] on input "checkbox" at bounding box center [0, 0] width 0 height 0
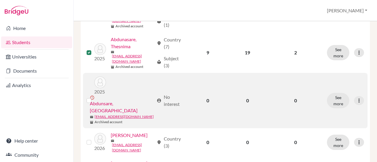
click at [94, 97] on label at bounding box center [94, 97] width 0 height 0
click at [0, 0] on input "checkbox" at bounding box center [0, 0] width 0 height 0
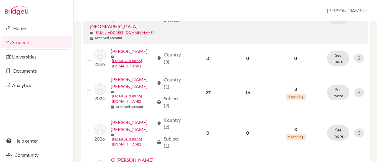
scroll to position [229, 0]
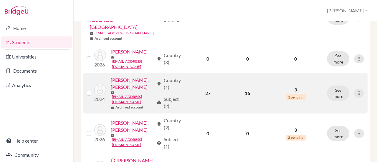
click at [94, 90] on label at bounding box center [94, 90] width 0 height 0
click at [0, 0] on input "checkbox" at bounding box center [0, 0] width 0 height 0
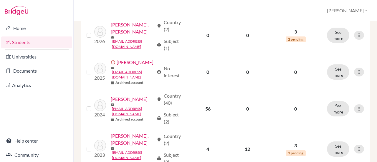
scroll to position [327, 0]
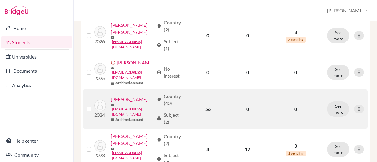
click at [89, 106] on div at bounding box center [90, 109] width 7 height 7
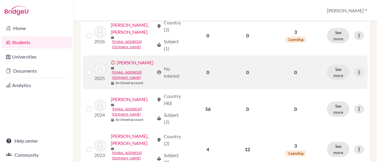
click at [94, 69] on label at bounding box center [94, 69] width 0 height 0
click at [0, 0] on input "checkbox" at bounding box center [0, 0] width 0 height 0
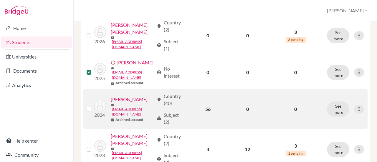
click at [94, 106] on label at bounding box center [94, 106] width 0 height 0
click at [0, 0] on input "checkbox" at bounding box center [0, 0] width 0 height 0
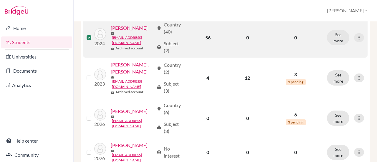
scroll to position [398, 0]
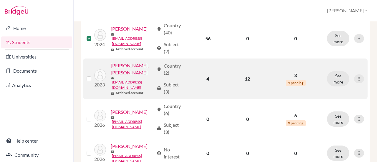
click at [94, 75] on label at bounding box center [94, 75] width 0 height 0
click at [0, 0] on input "checkbox" at bounding box center [0, 0] width 0 height 0
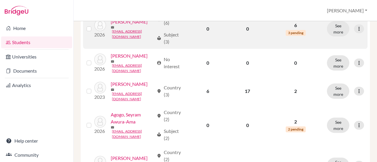
scroll to position [490, 0]
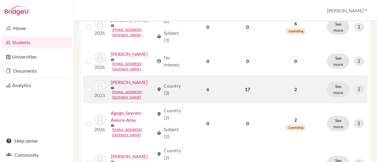
click at [94, 86] on label at bounding box center [94, 86] width 0 height 0
click at [0, 0] on input "checkbox" at bounding box center [0, 0] width 0 height 0
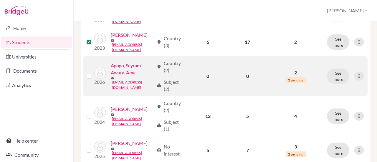
scroll to position [538, 0]
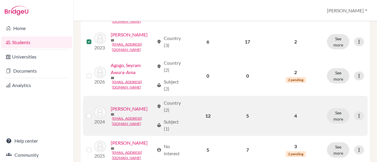
click at [94, 113] on label at bounding box center [94, 113] width 0 height 0
click at [0, 0] on input "checkbox" at bounding box center [0, 0] width 0 height 0
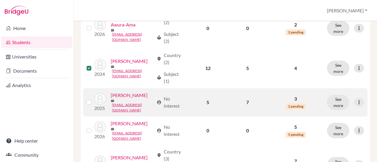
click at [94, 99] on label at bounding box center [94, 99] width 0 height 0
click at [0, 0] on input "checkbox" at bounding box center [0, 0] width 0 height 0
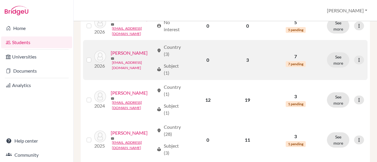
scroll to position [697, 0]
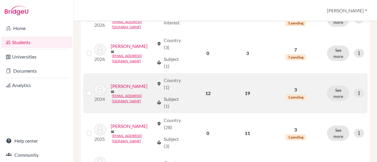
click at [94, 90] on label at bounding box center [94, 90] width 0 height 0
click at [0, 0] on input "checkbox" at bounding box center [0, 0] width 0 height 0
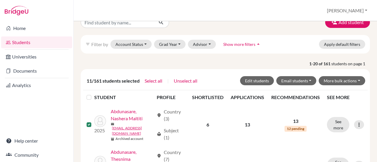
scroll to position [0, 0]
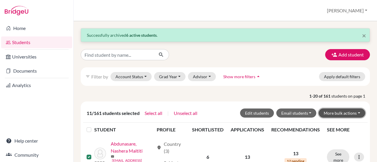
drag, startPoint x: 327, startPoint y: 111, endPoint x: 343, endPoint y: 112, distance: 16.5
click at [343, 112] on button "More bulk actions" at bounding box center [342, 113] width 47 height 9
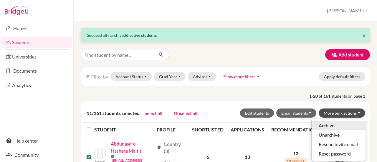
click at [326, 125] on button "Archive" at bounding box center [338, 125] width 53 height 9
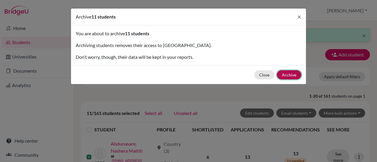
click at [290, 74] on button "Archive" at bounding box center [289, 74] width 24 height 9
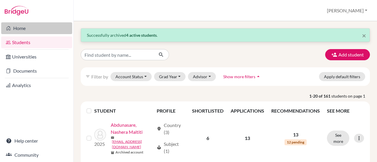
click at [14, 29] on link "Home" at bounding box center [36, 28] width 71 height 12
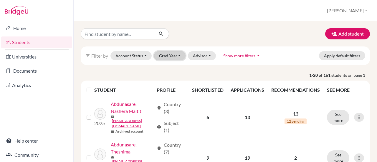
click at [167, 54] on button "Grad Year" at bounding box center [170, 55] width 32 height 9
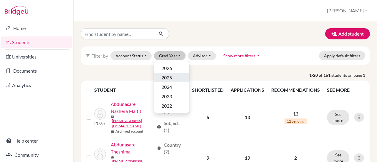
click at [167, 76] on span "2025" at bounding box center [166, 77] width 11 height 7
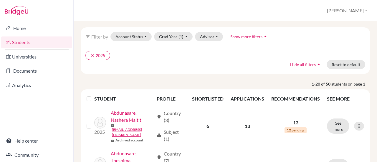
scroll to position [19, 0]
click at [94, 95] on label at bounding box center [94, 95] width 0 height 0
click at [0, 0] on input "checkbox" at bounding box center [0, 0] width 0 height 0
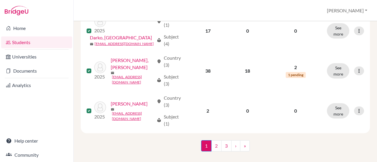
scroll to position [819, 0]
click at [214, 141] on link "2" at bounding box center [216, 146] width 10 height 11
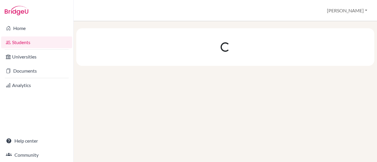
scroll to position [0, 0]
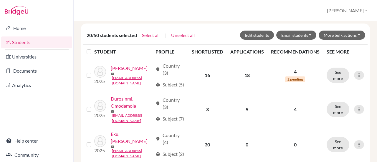
scroll to position [66, 0]
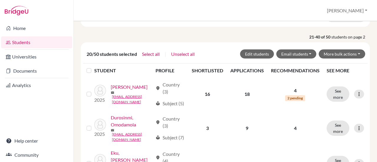
click at [94, 67] on label at bounding box center [94, 67] width 0 height 0
click at [0, 0] on input "checkbox" at bounding box center [0, 0] width 0 height 0
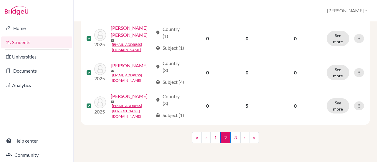
scroll to position [819, 0]
click at [232, 139] on link "3" at bounding box center [235, 137] width 10 height 11
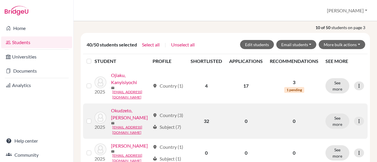
scroll to position [75, 0]
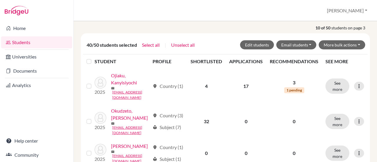
click at [94, 58] on label at bounding box center [94, 58] width 0 height 0
click at [0, 0] on input "checkbox" at bounding box center [0, 0] width 0 height 0
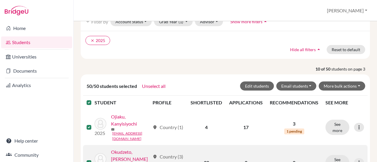
scroll to position [0, 0]
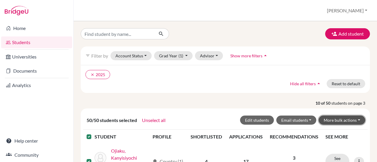
click at [344, 121] on button "More bulk actions" at bounding box center [342, 120] width 47 height 9
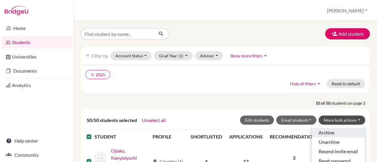
click at [322, 130] on button "Archive" at bounding box center [338, 132] width 53 height 9
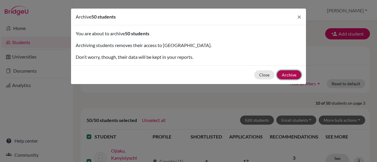
click at [290, 76] on button "Archive" at bounding box center [289, 74] width 24 height 9
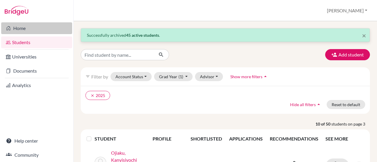
click at [18, 25] on link "Home" at bounding box center [36, 28] width 71 height 12
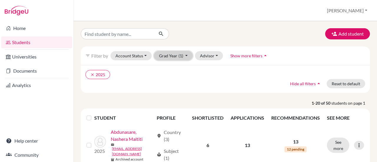
click at [161, 55] on button "Grad Year (1)" at bounding box center [173, 55] width 39 height 9
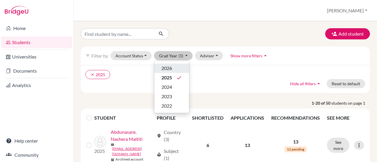
click at [164, 69] on span "2026" at bounding box center [166, 68] width 11 height 7
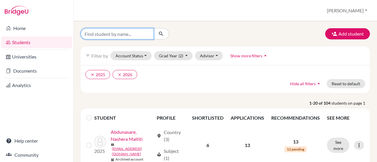
click at [117, 38] on input "Find student by name..." at bounding box center [117, 33] width 73 height 11
type input "[PERSON_NAME]"
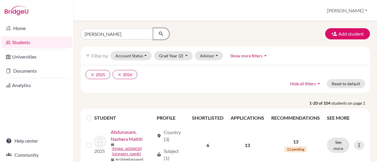
click at [160, 34] on icon "submit" at bounding box center [161, 34] width 6 height 6
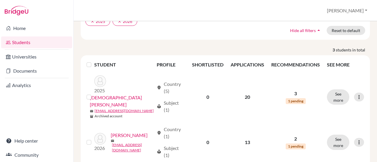
scroll to position [73, 0]
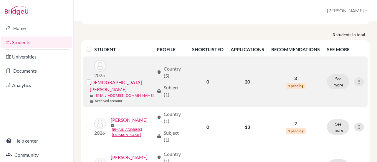
click at [125, 79] on link "[DEMOGRAPHIC_DATA][PERSON_NAME]" at bounding box center [122, 86] width 64 height 14
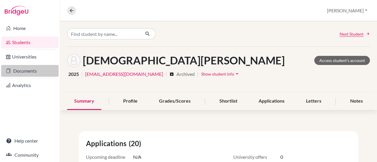
click at [19, 72] on link "Documents" at bounding box center [29, 71] width 57 height 12
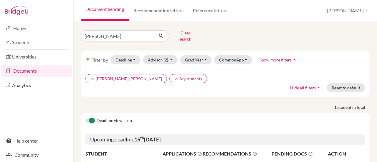
scroll to position [52, 0]
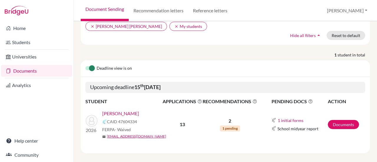
click at [322, 125] on div "School midyear report" at bounding box center [300, 128] width 56 height 7
click at [328, 120] on link "Documents" at bounding box center [343, 124] width 31 height 9
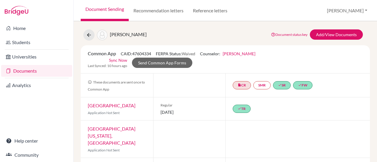
scroll to position [6, 0]
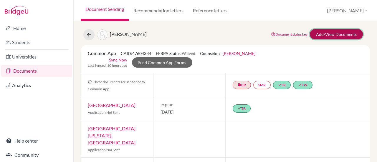
click at [312, 34] on link "Add/View Documents" at bounding box center [336, 34] width 53 height 10
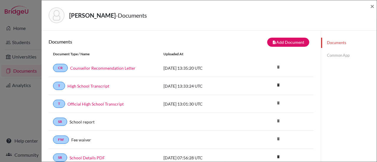
scroll to position [26, 0]
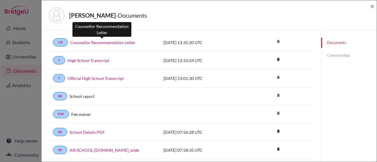
click at [111, 44] on link "Counsellor Recommendation Letter" at bounding box center [102, 42] width 65 height 6
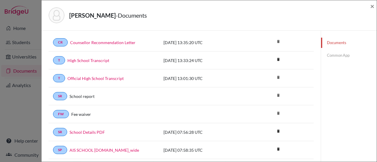
click at [330, 54] on link "Common App" at bounding box center [349, 55] width 56 height 10
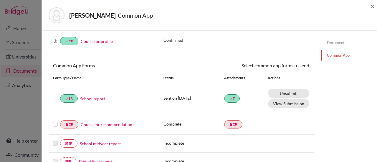
click at [85, 123] on link "Counselor recommendation" at bounding box center [107, 125] width 52 height 6
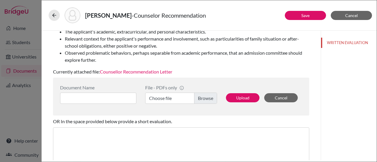
scroll to position [108, 0]
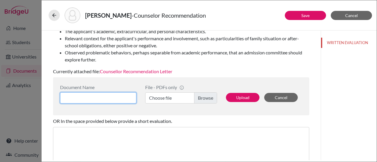
click at [119, 96] on input at bounding box center [98, 97] width 76 height 11
click at [171, 97] on label "Choose file" at bounding box center [181, 97] width 72 height 11
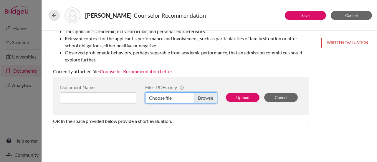
click at [171, 97] on input "Choose file" at bounding box center [181, 97] width 72 height 11
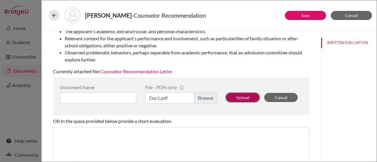
click at [245, 95] on button "Upload" at bounding box center [243, 97] width 34 height 9
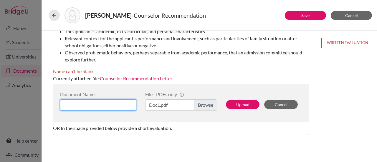
click at [108, 105] on input at bounding box center [98, 105] width 76 height 11
type input "Letter"
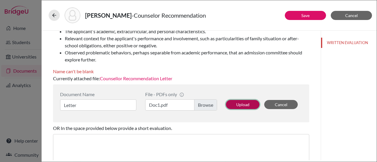
click at [240, 103] on button "Upload" at bounding box center [243, 104] width 34 height 9
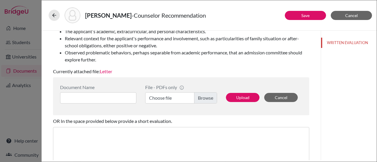
click at [110, 71] on link "Letter" at bounding box center [106, 72] width 12 height 6
click at [356, 18] on button "Cancel" at bounding box center [351, 15] width 41 height 9
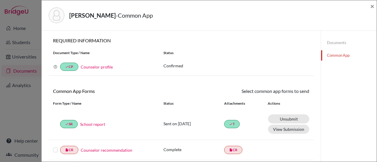
scroll to position [57, 0]
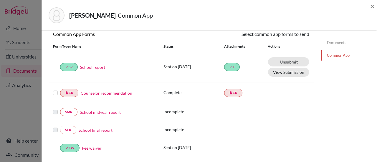
click at [100, 93] on link "Counselor recommendation" at bounding box center [107, 93] width 52 height 6
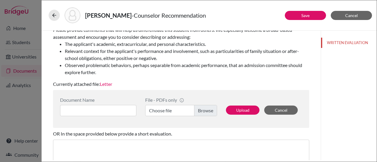
scroll to position [95, 0]
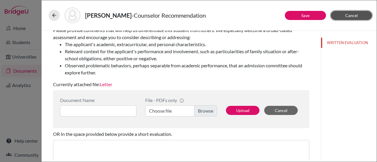
click at [350, 16] on span "Cancel" at bounding box center [351, 15] width 13 height 5
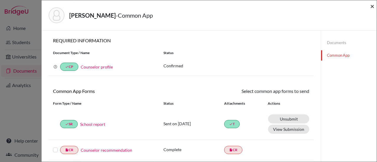
click at [371, 6] on span "×" at bounding box center [372, 6] width 4 height 9
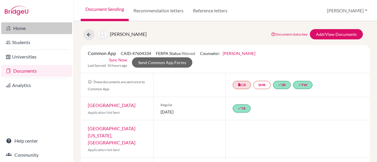
click at [16, 27] on link "Home" at bounding box center [36, 28] width 71 height 12
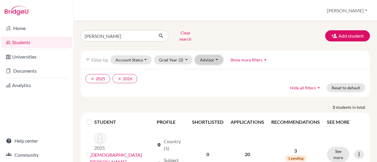
click at [216, 56] on button "Advisor" at bounding box center [209, 59] width 28 height 9
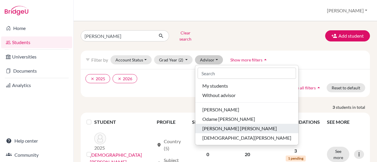
drag, startPoint x: 243, startPoint y: 123, endPoint x: 234, endPoint y: 123, distance: 8.3
click at [234, 125] on span "[PERSON_NAME] [PERSON_NAME]" at bounding box center [239, 128] width 75 height 7
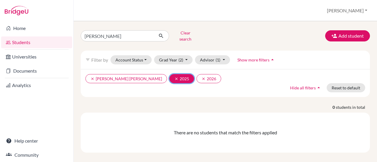
click at [174, 77] on icon "clear" at bounding box center [176, 79] width 4 height 4
click at [319, 85] on icon "arrow_drop_up" at bounding box center [319, 88] width 6 height 6
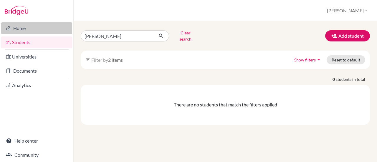
click at [22, 29] on link "Home" at bounding box center [36, 28] width 71 height 12
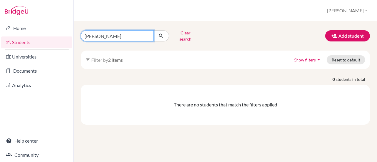
click at [119, 34] on input "[PERSON_NAME]" at bounding box center [117, 35] width 73 height 11
type input "d"
type input "emy"
click button "submit" at bounding box center [161, 35] width 16 height 11
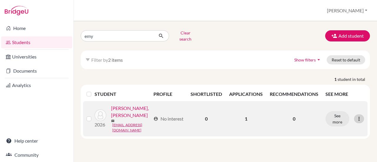
click at [361, 116] on icon at bounding box center [359, 119] width 6 height 6
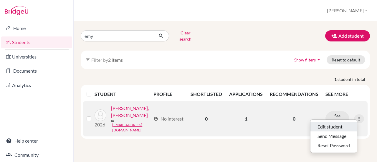
click at [334, 122] on button "Edit student" at bounding box center [333, 126] width 47 height 9
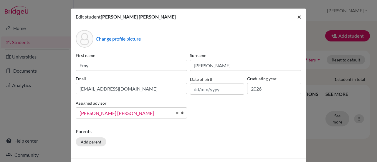
click at [297, 17] on span "×" at bounding box center [299, 16] width 4 height 9
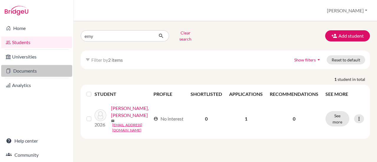
click at [29, 69] on link "Documents" at bounding box center [36, 71] width 71 height 12
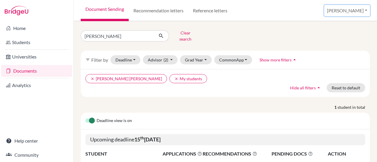
click at [367, 9] on button "[PERSON_NAME]" at bounding box center [347, 10] width 46 height 11
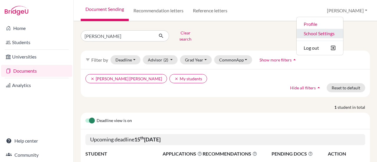
click at [343, 34] on link "School Settings" at bounding box center [320, 33] width 47 height 9
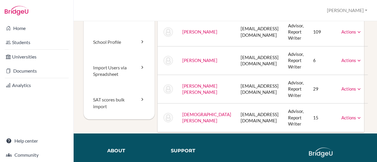
scroll to position [51, 0]
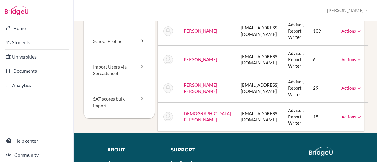
click at [192, 88] on link "[PERSON_NAME] [PERSON_NAME]" at bounding box center [199, 87] width 35 height 11
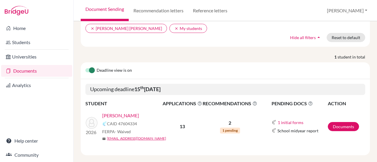
scroll to position [51, 0]
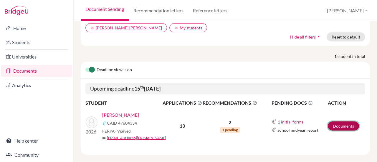
click at [342, 122] on link "Documents" at bounding box center [343, 126] width 31 height 9
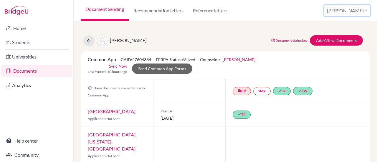
click at [363, 10] on button "[PERSON_NAME]" at bounding box center [347, 10] width 46 height 11
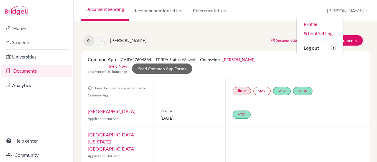
click at [327, 63] on div "Common App CAID: 47604334 FERPA Status: Waived Counselor: [PERSON_NAME] First N…" at bounding box center [225, 65] width 284 height 19
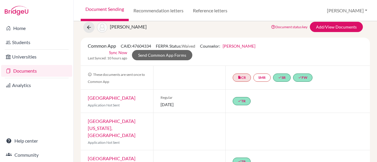
scroll to position [11, 0]
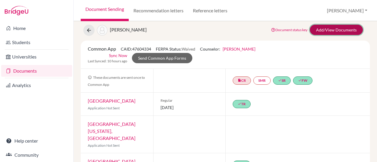
click at [333, 30] on link "Add/View Documents" at bounding box center [336, 30] width 53 height 10
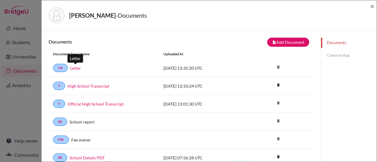
click at [75, 68] on link "Letter" at bounding box center [75, 68] width 11 height 6
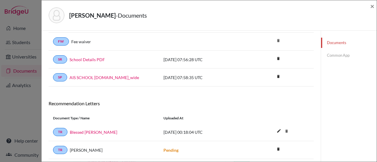
scroll to position [114, 0]
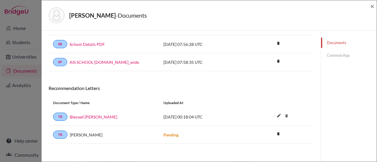
click at [333, 55] on link "Common App" at bounding box center [349, 55] width 56 height 10
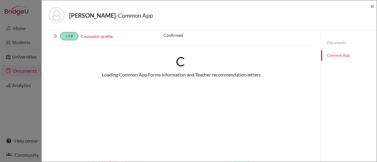
scroll to position [114, 0]
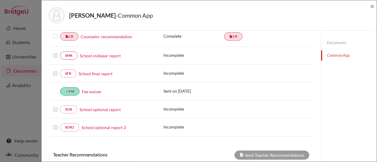
click at [96, 35] on link "Counselor recommendation" at bounding box center [107, 37] width 52 height 6
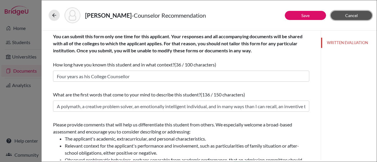
click at [354, 14] on span "Cancel" at bounding box center [351, 15] width 13 height 5
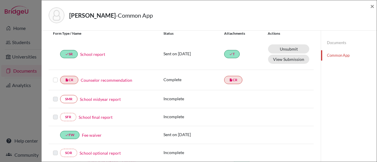
scroll to position [70, 0]
click at [374, 6] on div "Essuman, David - Common App ×" at bounding box center [209, 15] width 335 height 30
click at [374, 8] on span "×" at bounding box center [372, 6] width 4 height 9
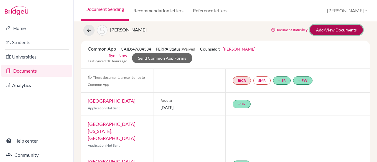
click at [322, 33] on link "Add/View Documents" at bounding box center [336, 30] width 53 height 10
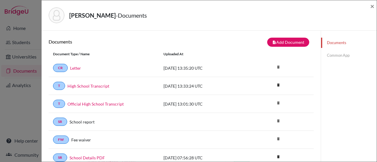
click at [333, 54] on link "Common App" at bounding box center [349, 55] width 56 height 10
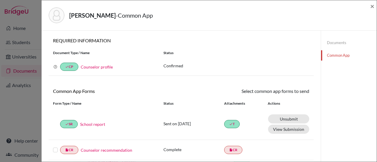
scroll to position [72, 0]
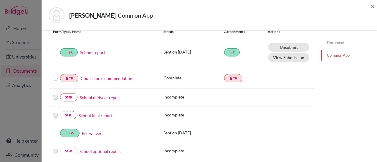
click at [91, 78] on link "Counselor recommendation" at bounding box center [107, 78] width 52 height 6
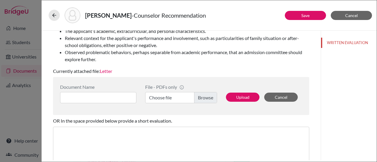
scroll to position [135, 0]
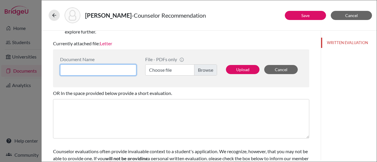
click at [94, 66] on input at bounding box center [98, 70] width 76 height 11
type input "Counsellor Recommendation Letter"
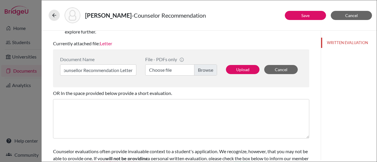
scroll to position [0, 0]
click at [158, 70] on label "Choose file" at bounding box center [181, 70] width 72 height 11
click at [158, 70] on input "Choose file" at bounding box center [181, 70] width 72 height 11
click at [236, 70] on button "Upload" at bounding box center [243, 69] width 34 height 9
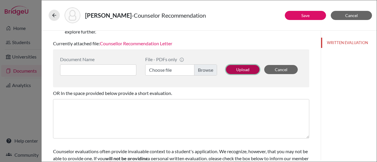
scroll to position [165, 0]
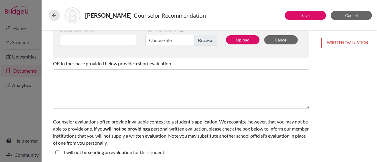
click at [230, 67] on div "OR In the space provided below provide a short evaluation." at bounding box center [181, 63] width 256 height 7
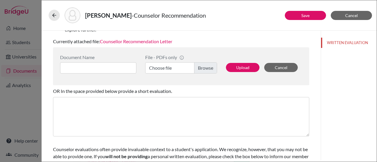
scroll to position [137, 0]
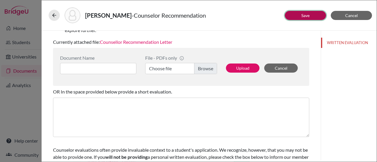
click at [300, 16] on button "Save" at bounding box center [305, 15] width 41 height 9
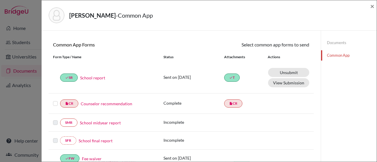
scroll to position [53, 0]
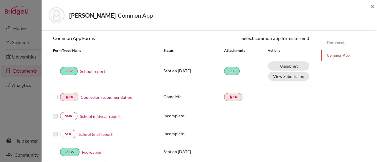
click at [109, 96] on link "Counselor recommendation" at bounding box center [107, 97] width 52 height 6
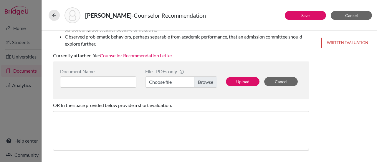
scroll to position [121, 0]
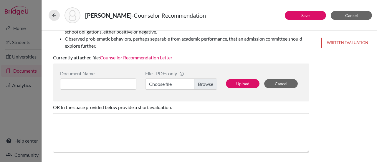
click at [138, 60] on link "Counsellor Recommendation Letter" at bounding box center [136, 58] width 72 height 6
click at [300, 16] on button "Save" at bounding box center [305, 15] width 41 height 9
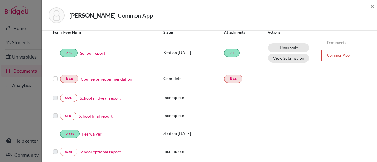
scroll to position [71, 0]
click at [56, 76] on label at bounding box center [55, 76] width 5 height 0
click at [0, 0] on input "checkbox" at bounding box center [0, 0] width 0 height 0
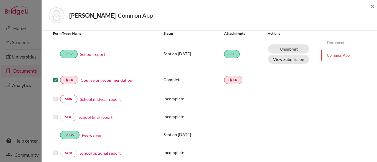
scroll to position [0, 0]
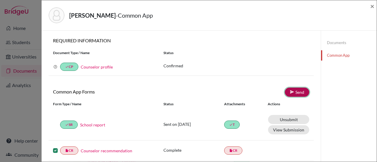
click at [298, 91] on link "Send" at bounding box center [297, 92] width 24 height 9
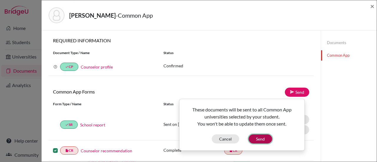
click at [260, 139] on button "Send" at bounding box center [261, 139] width 24 height 9
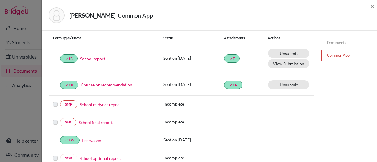
scroll to position [47, 0]
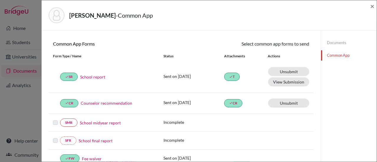
click at [330, 44] on link "Documents" at bounding box center [349, 43] width 56 height 10
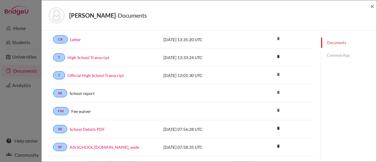
scroll to position [29, 0]
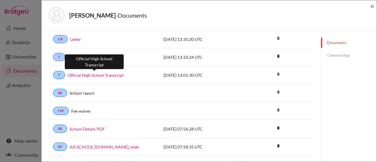
click at [95, 74] on link "Official High School Transcript" at bounding box center [95, 75] width 56 height 6
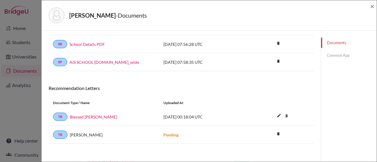
scroll to position [0, 0]
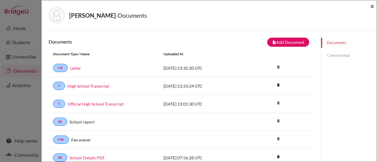
click at [371, 6] on span "×" at bounding box center [372, 6] width 4 height 9
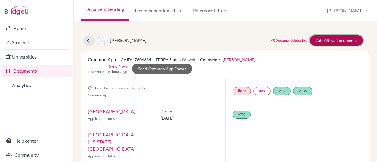
click at [319, 40] on link "Add/View Documents" at bounding box center [336, 40] width 53 height 10
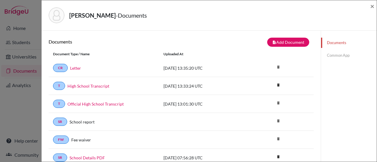
scroll to position [114, 0]
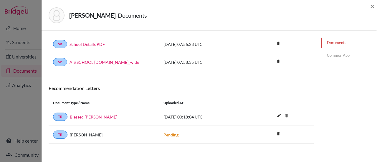
click at [340, 56] on link "Common App" at bounding box center [349, 55] width 56 height 10
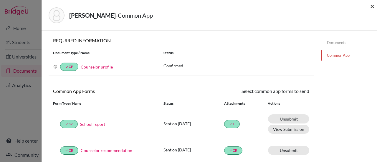
click at [372, 5] on span "×" at bounding box center [372, 6] width 4 height 9
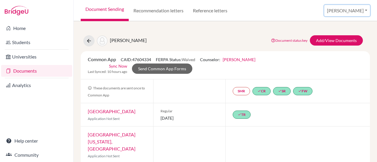
click at [366, 9] on button "[PERSON_NAME]" at bounding box center [347, 10] width 46 height 11
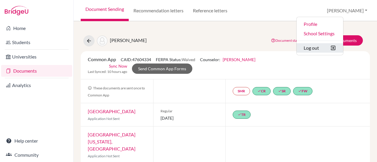
click at [339, 46] on button "Log out" at bounding box center [320, 47] width 47 height 9
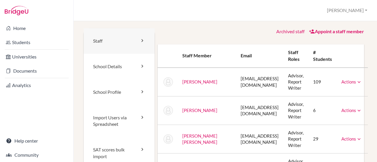
click at [107, 40] on link "Staff" at bounding box center [119, 41] width 71 height 26
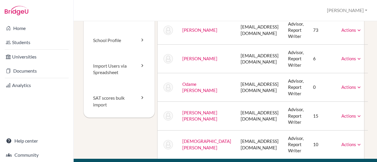
scroll to position [52, 0]
click at [356, 86] on icon at bounding box center [359, 88] width 6 height 6
click at [356, 116] on icon at bounding box center [359, 116] width 6 height 6
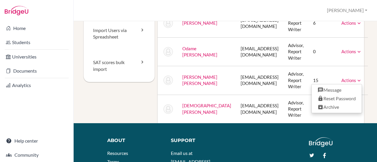
scroll to position [87, 0]
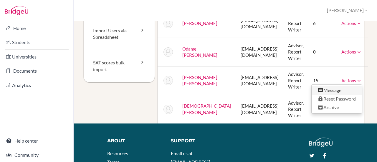
click at [327, 89] on link "Message" at bounding box center [337, 90] width 50 height 9
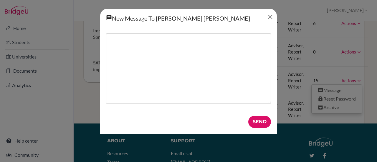
click at [270, 16] on icon "Close" at bounding box center [270, 16] width 7 height 7
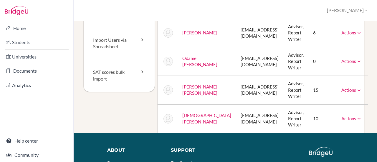
scroll to position [77, 0]
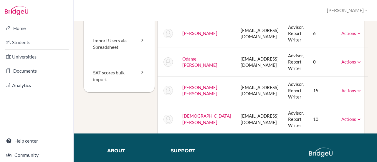
click at [195, 90] on link "[PERSON_NAME] [PERSON_NAME]" at bounding box center [199, 90] width 35 height 11
